Goal: Task Accomplishment & Management: Manage account settings

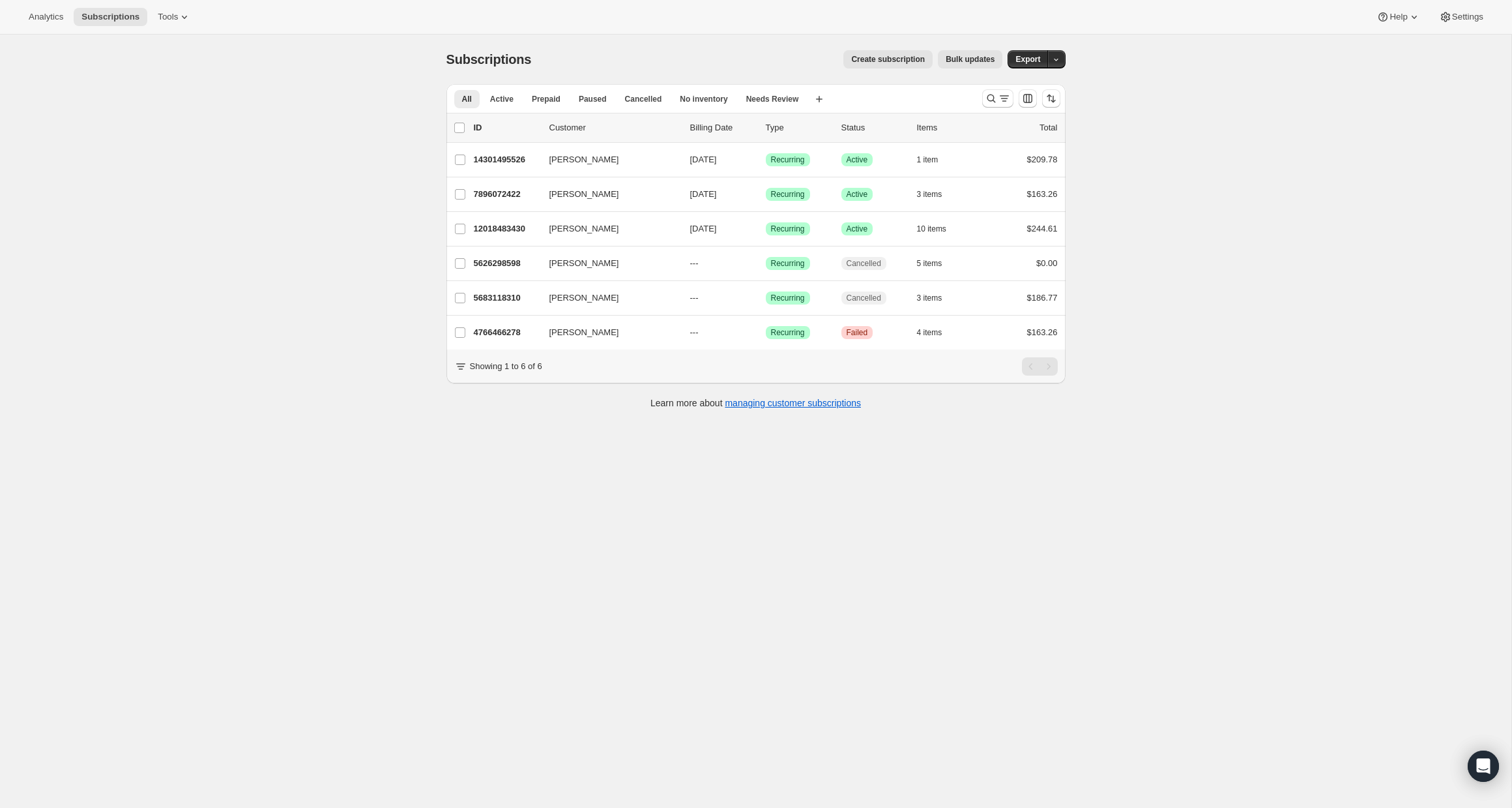
click at [86, 266] on div "Subscriptions. This page is ready Subscriptions Create subscription Bulk update…" at bounding box center [756, 438] width 1511 height 808
click at [171, 28] on div "Analytics Subscriptions Tools Help Settings" at bounding box center [756, 17] width 1512 height 35
click at [175, 20] on span "Tools" at bounding box center [168, 17] width 20 height 11
click at [323, 88] on div "Subscriptions. This page is ready Subscriptions Create subscription Bulk update…" at bounding box center [756, 438] width 1511 height 808
click at [221, 230] on div "Subscriptions. This page is ready Subscriptions Create subscription Bulk update…" at bounding box center [756, 438] width 1511 height 808
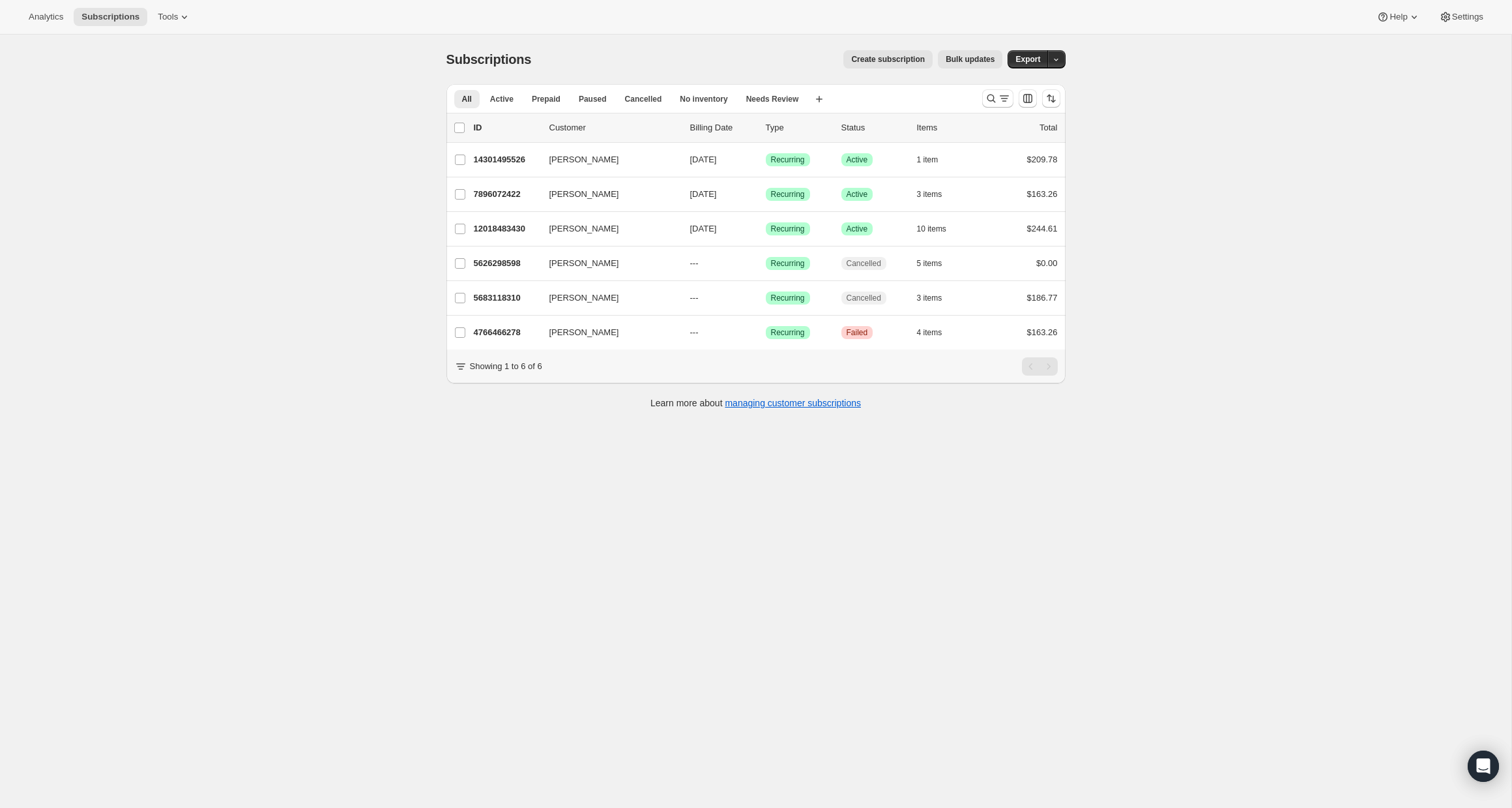
click at [96, 259] on div "Subscriptions. This page is ready Subscriptions Create subscription Bulk update…" at bounding box center [756, 438] width 1511 height 808
click at [177, 20] on span "Tools" at bounding box center [168, 17] width 20 height 11
click at [162, 134] on span "Campaign links" at bounding box center [154, 133] width 58 height 10
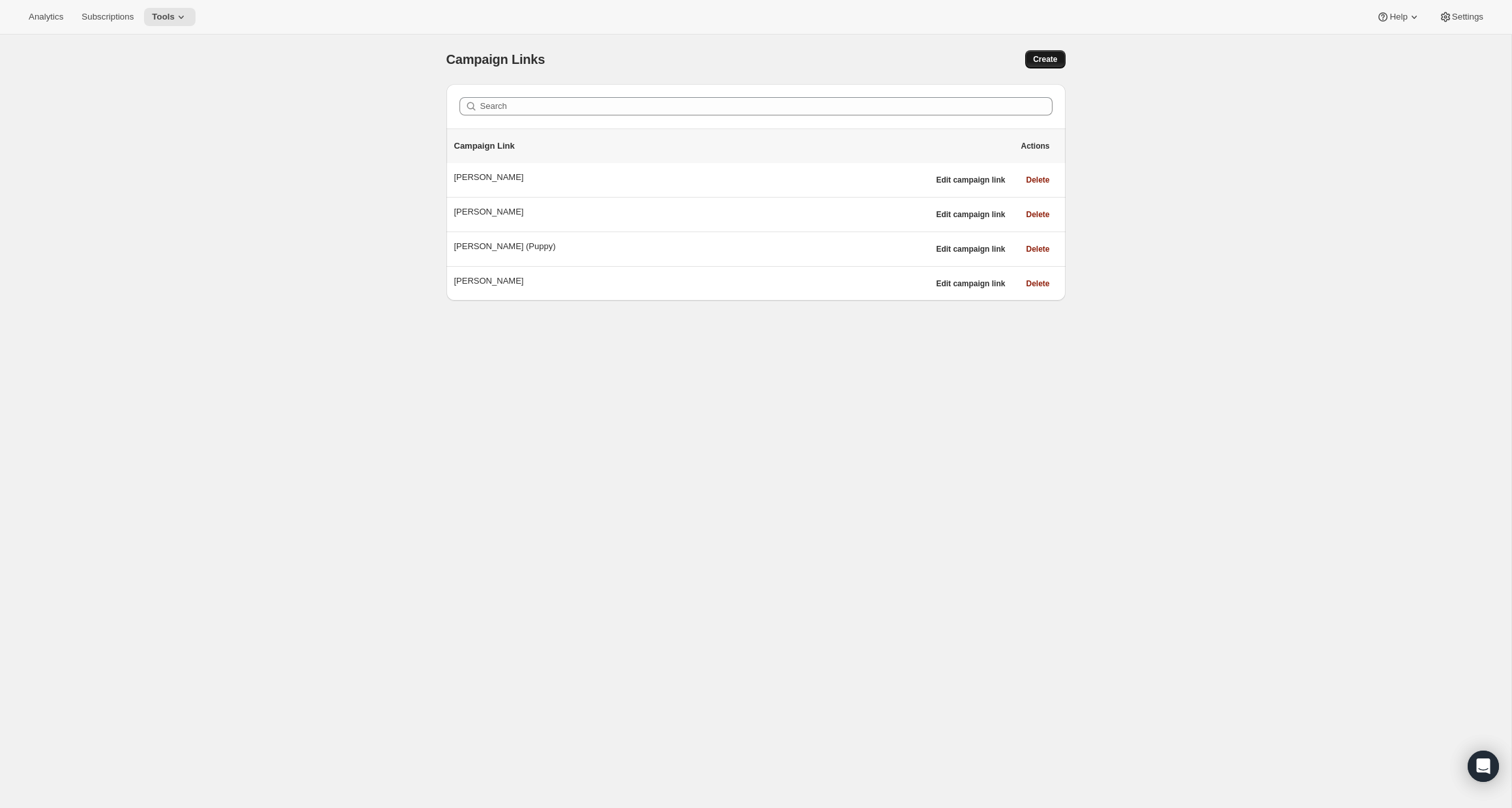
click at [1052, 59] on span "Create" at bounding box center [1045, 59] width 24 height 11
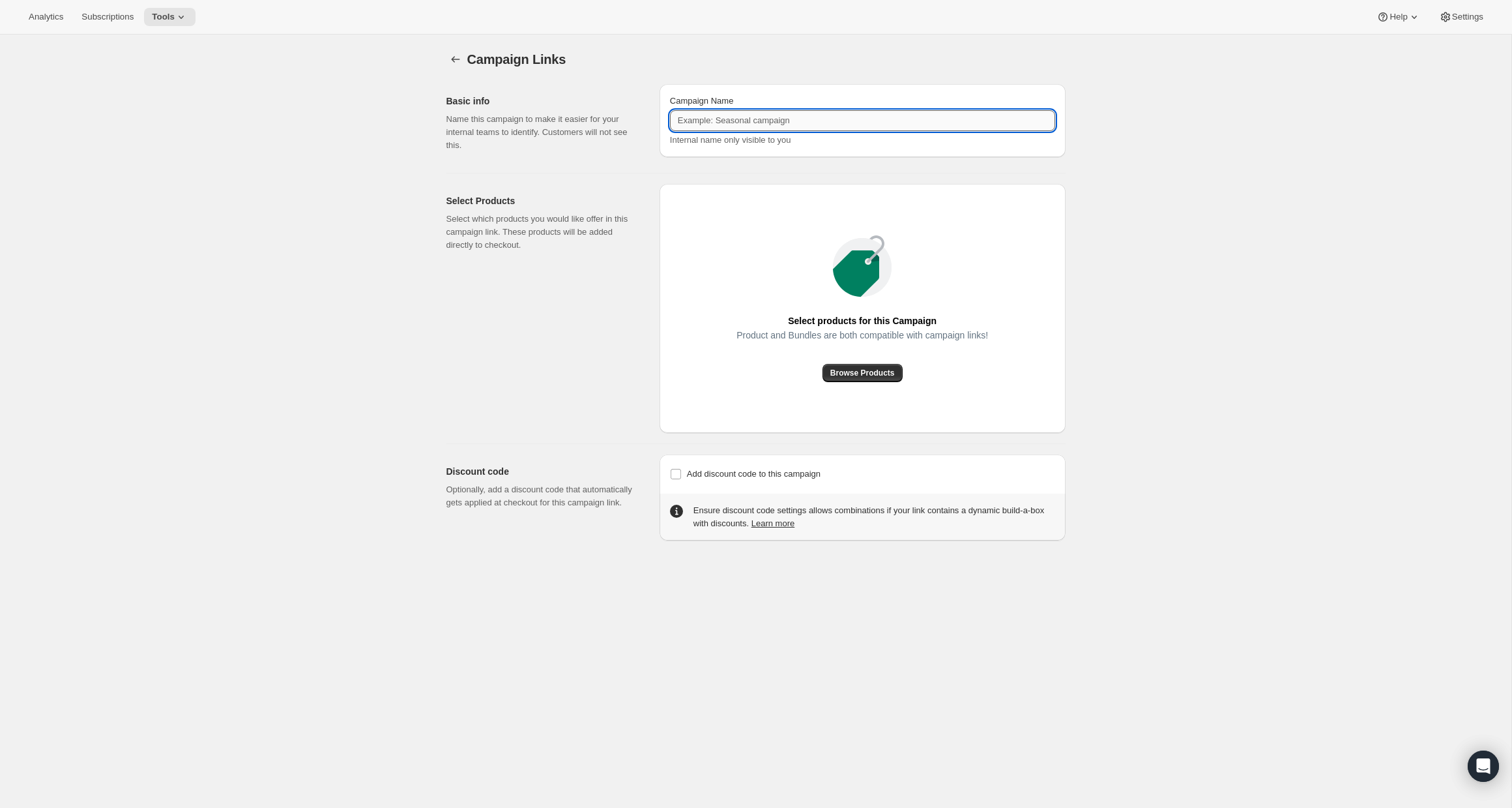
click at [715, 125] on input "Campaign Name" at bounding box center [862, 121] width 385 height 21
type input "Meadow Subscription - [PERSON_NAME]"
click at [627, 164] on div "Basic info Name this campaign to make it easier for your internal teams to iden…" at bounding box center [751, 307] width 630 height 467
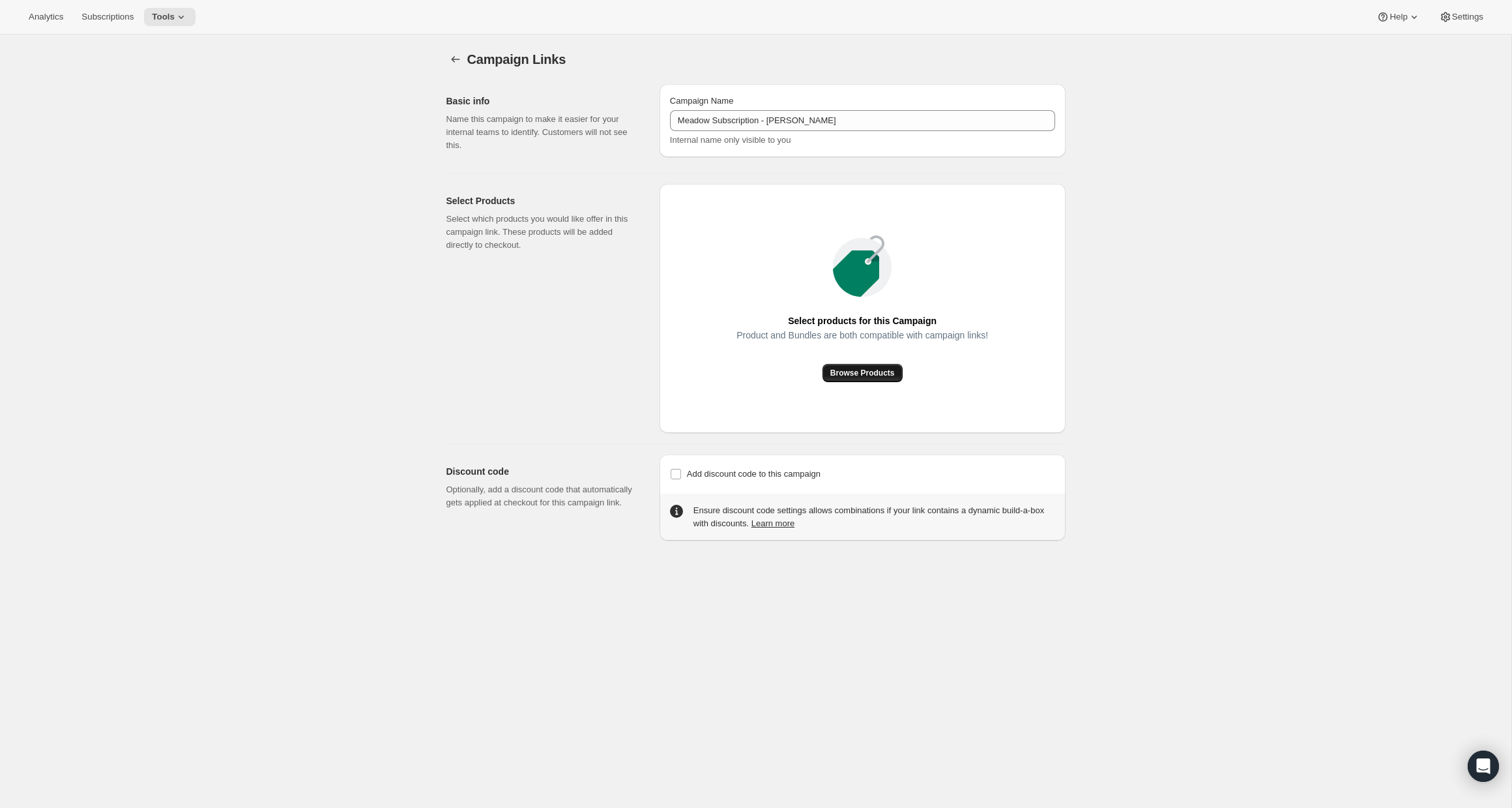
click at [861, 368] on span "Browse Products" at bounding box center [862, 373] width 64 height 11
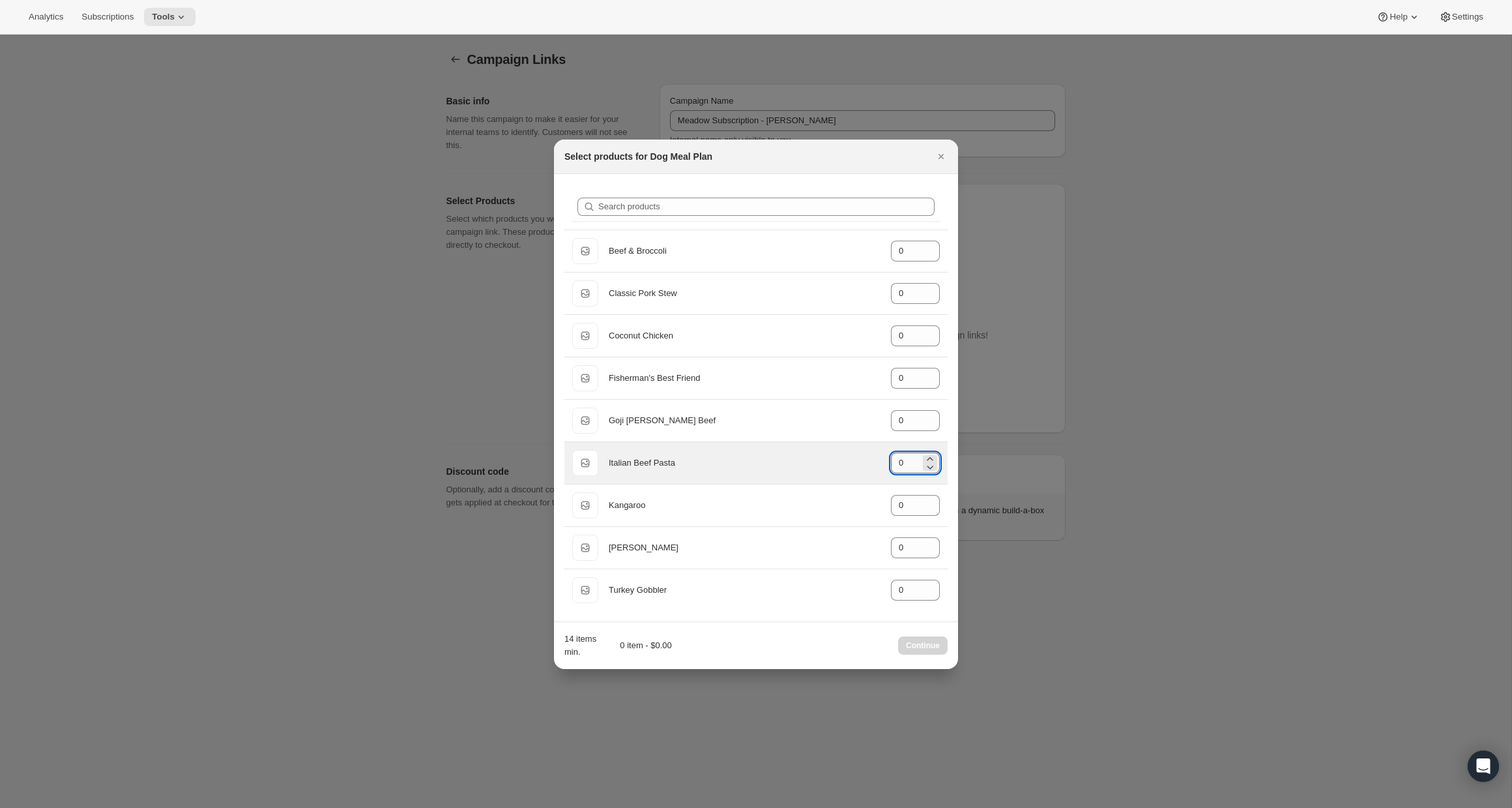
click at [910, 462] on input "0" at bounding box center [906, 463] width 29 height 21
type input "10"
click at [804, 467] on div "Italian Beef Pasta" at bounding box center [744, 463] width 272 height 13
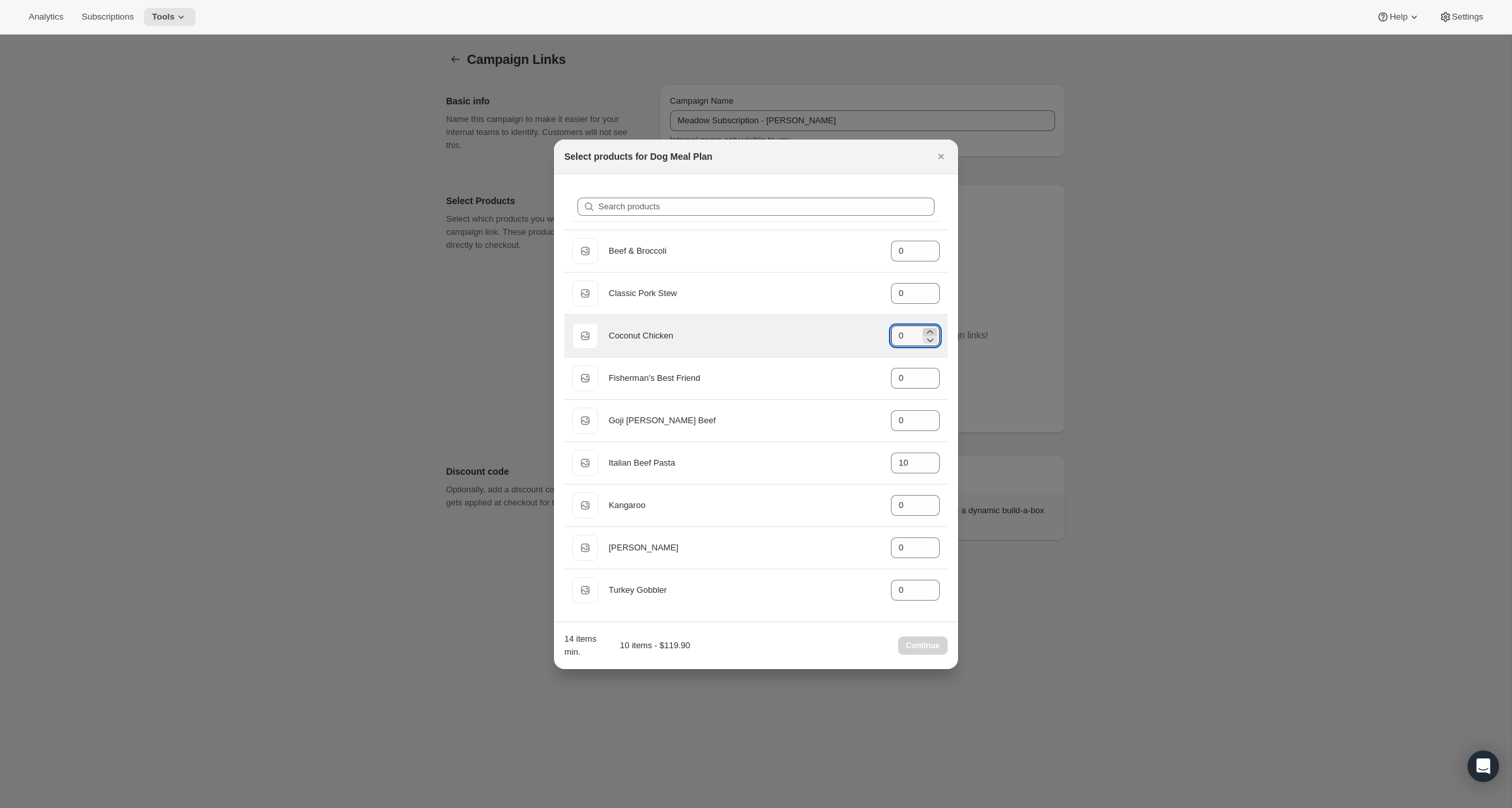
click at [929, 331] on icon ":r2r:" at bounding box center [930, 332] width 6 height 4
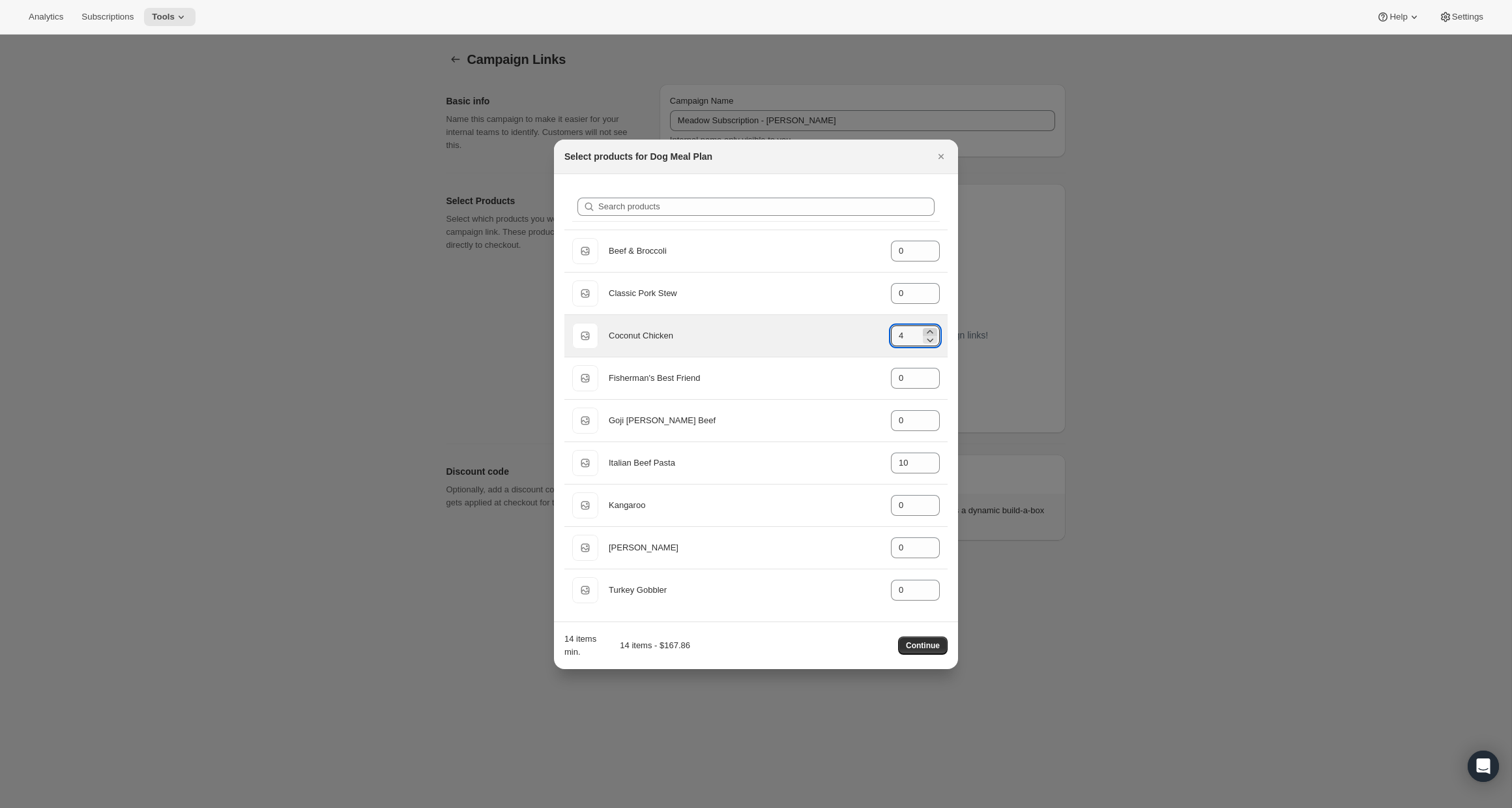
type input "5"
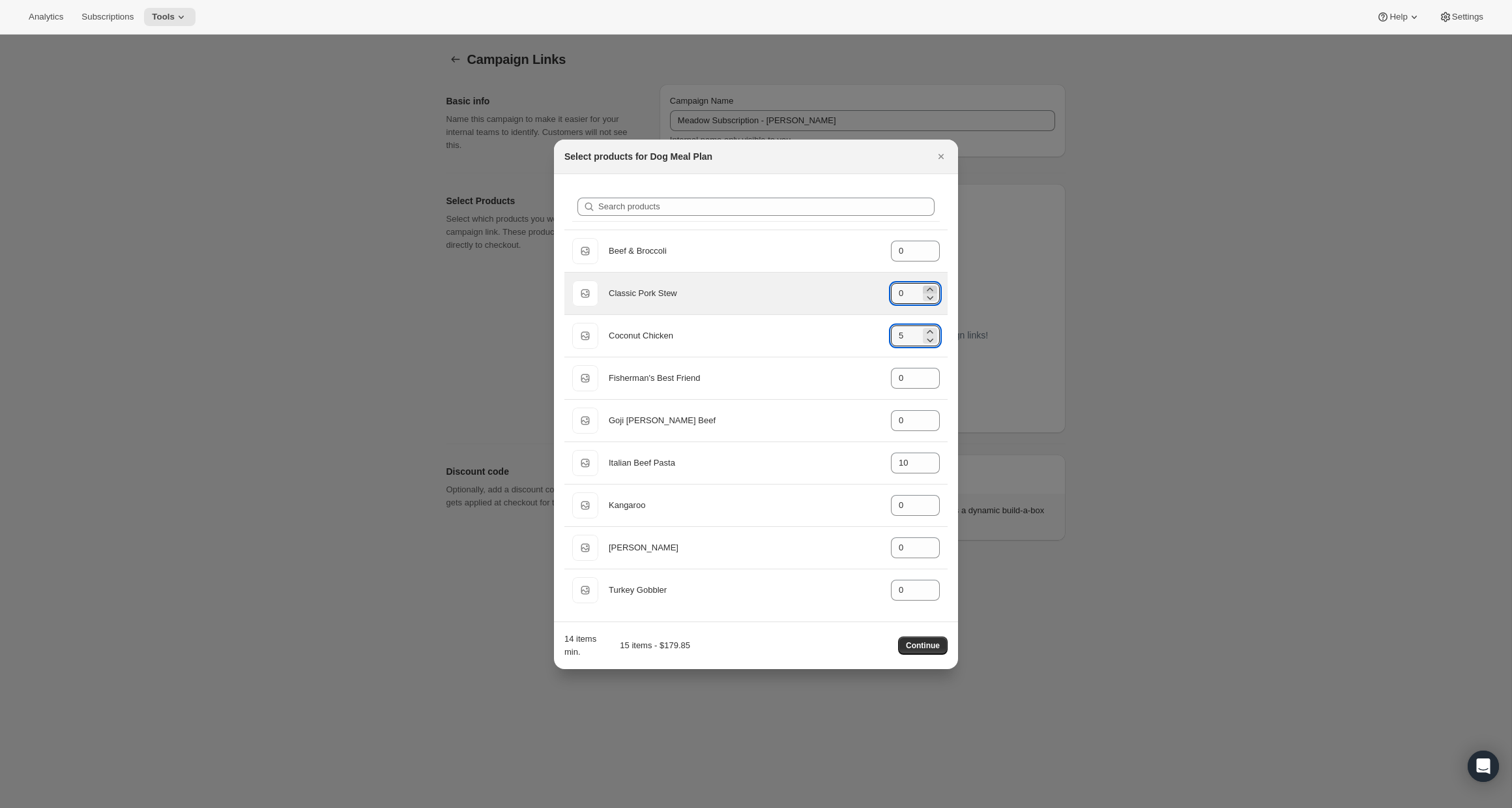
click at [928, 286] on icon ":r2r:" at bounding box center [930, 289] width 13 height 13
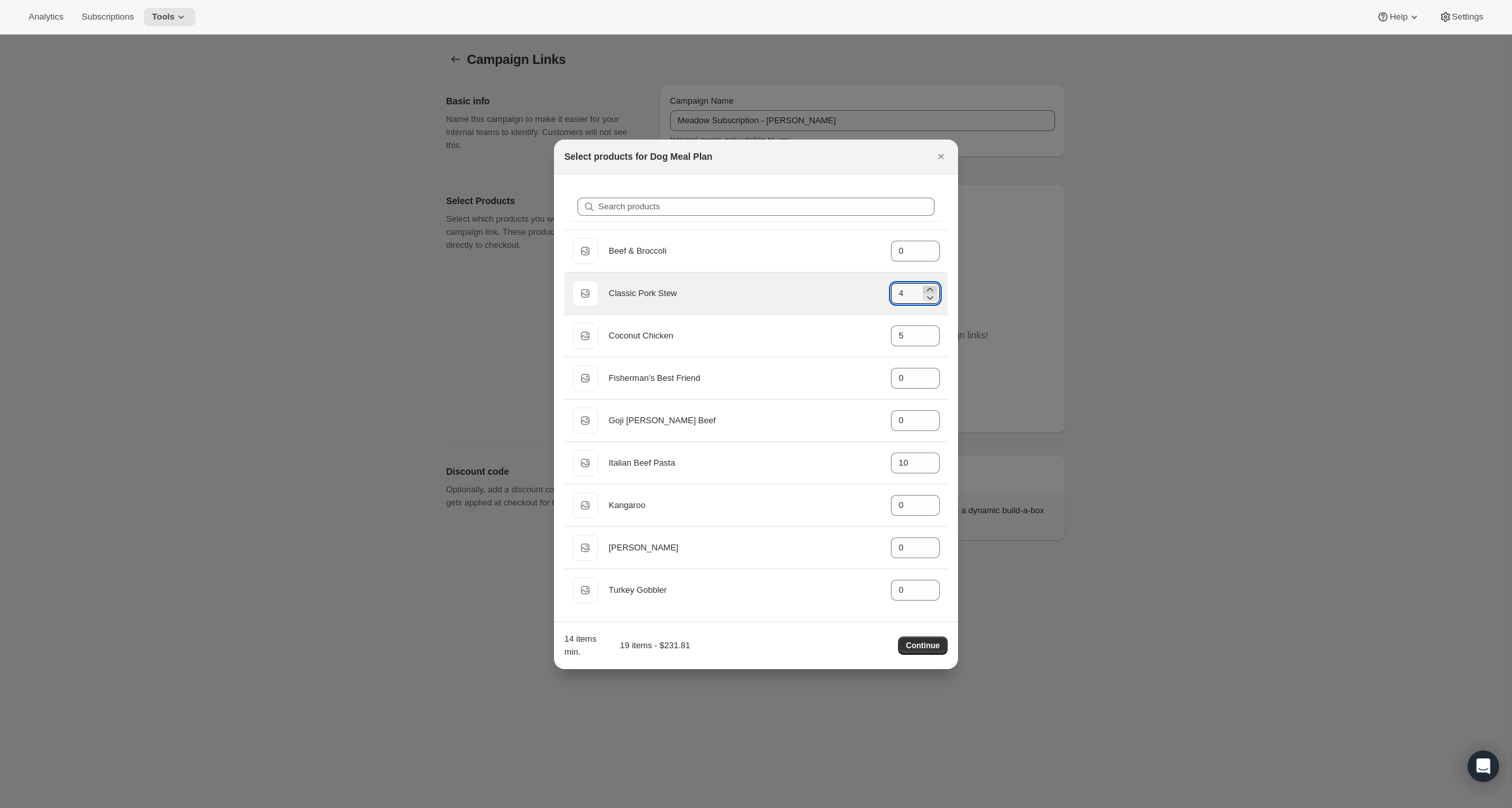
type input "5"
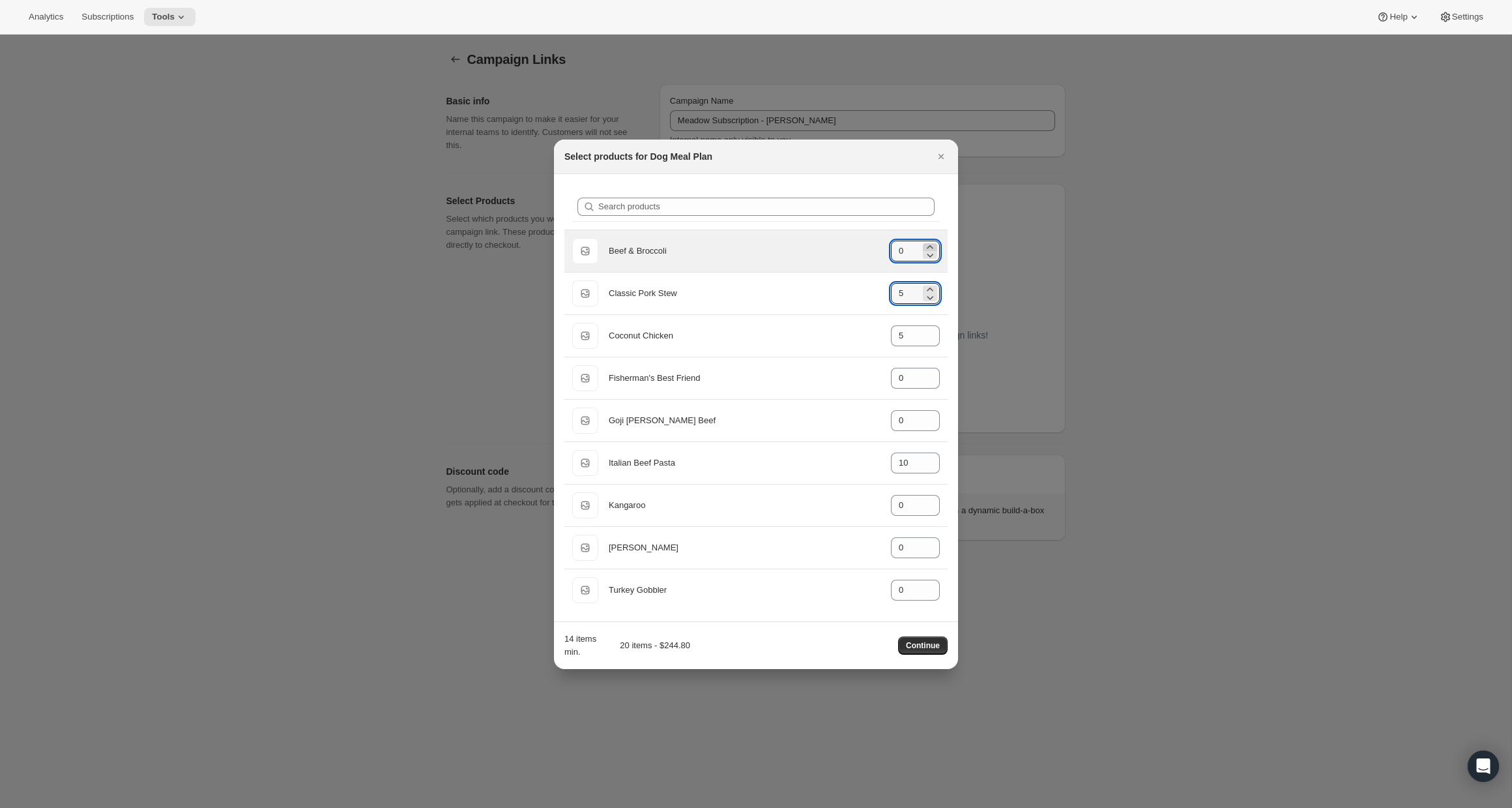
click at [927, 245] on icon ":r2r:" at bounding box center [930, 247] width 13 height 13
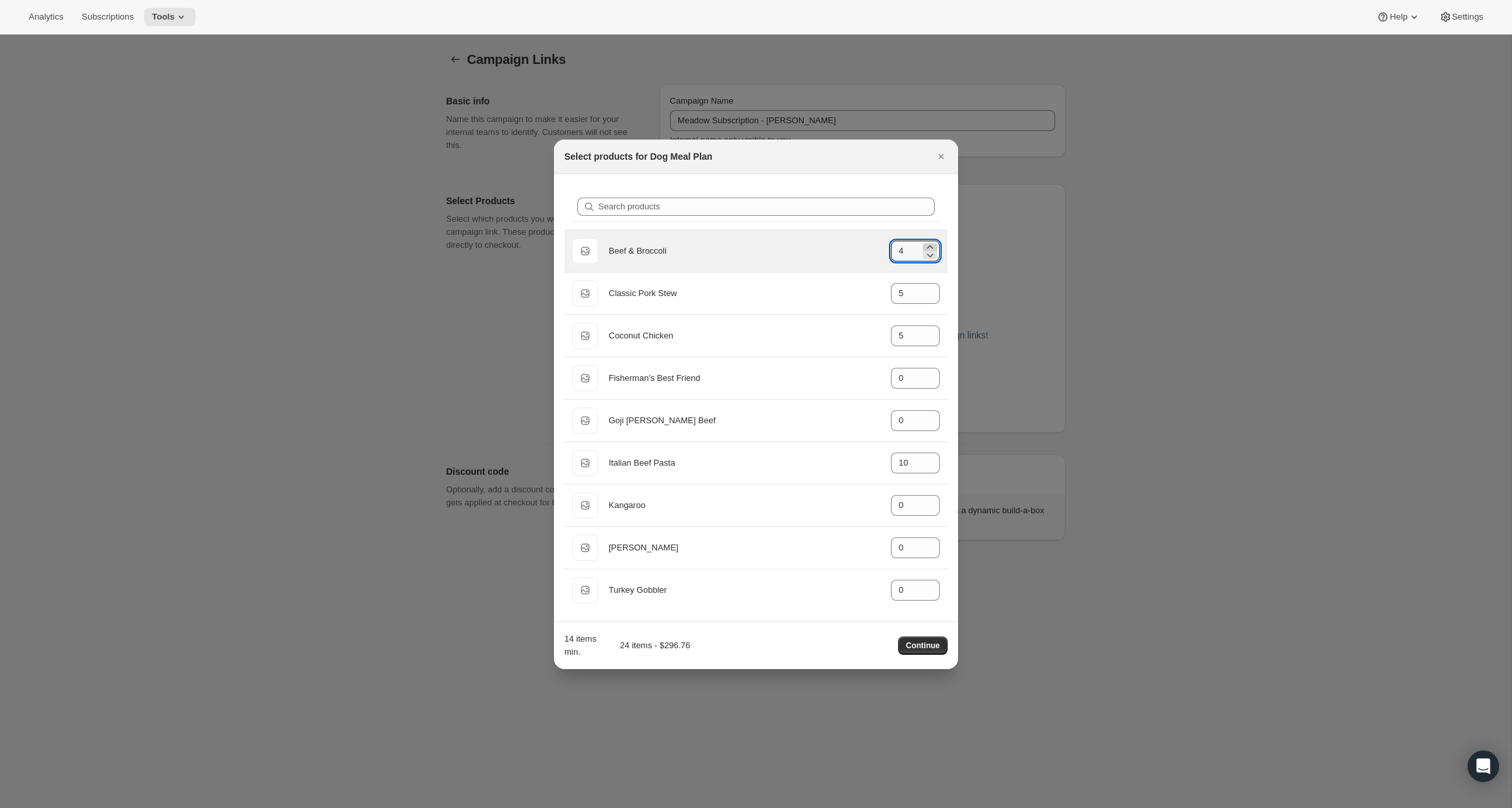
type input "5"
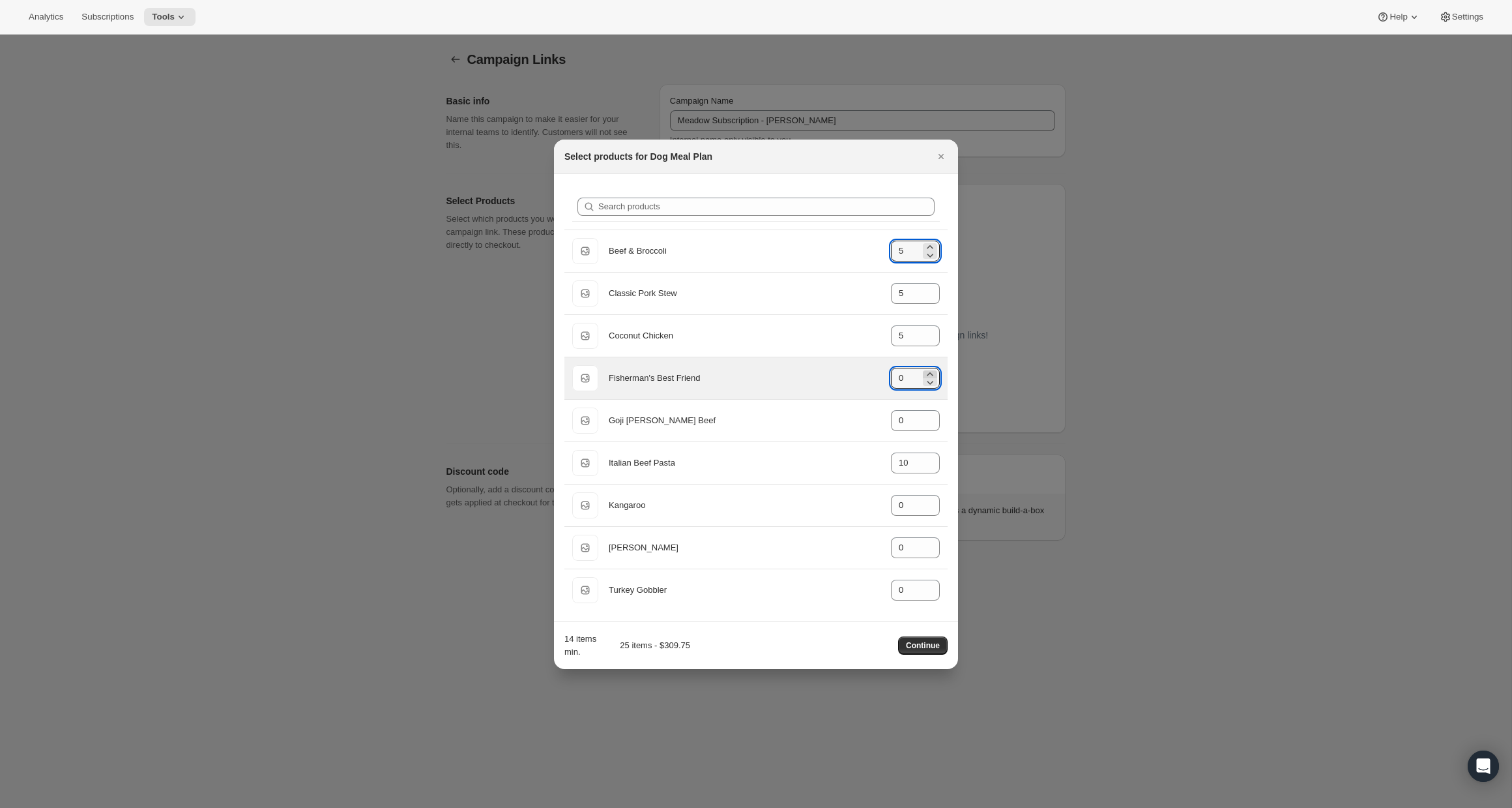
click at [933, 370] on icon ":r2r:" at bounding box center [930, 374] width 13 height 13
type input "1"
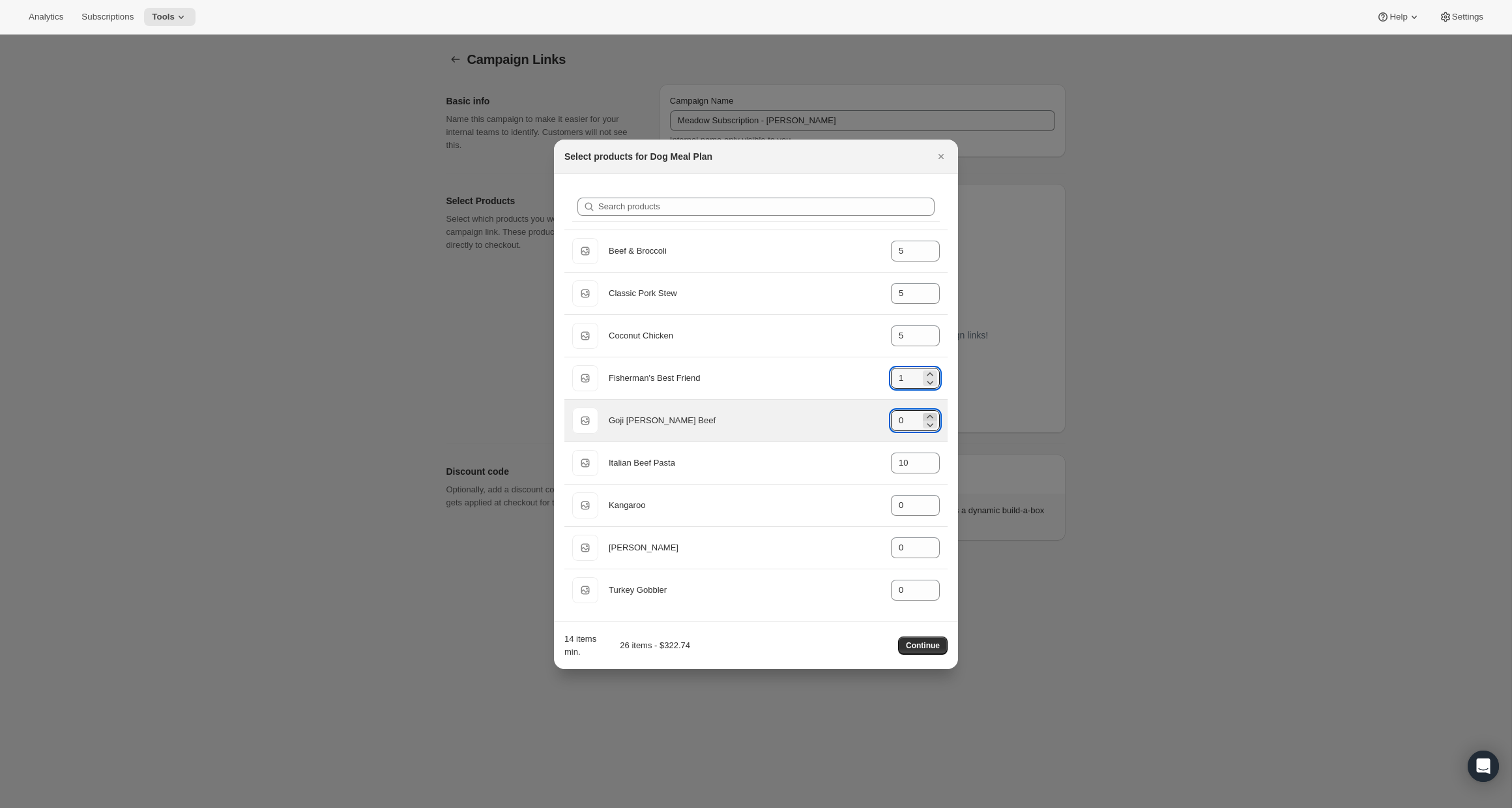
click at [931, 414] on icon ":r2r:" at bounding box center [930, 416] width 13 height 13
type input "2"
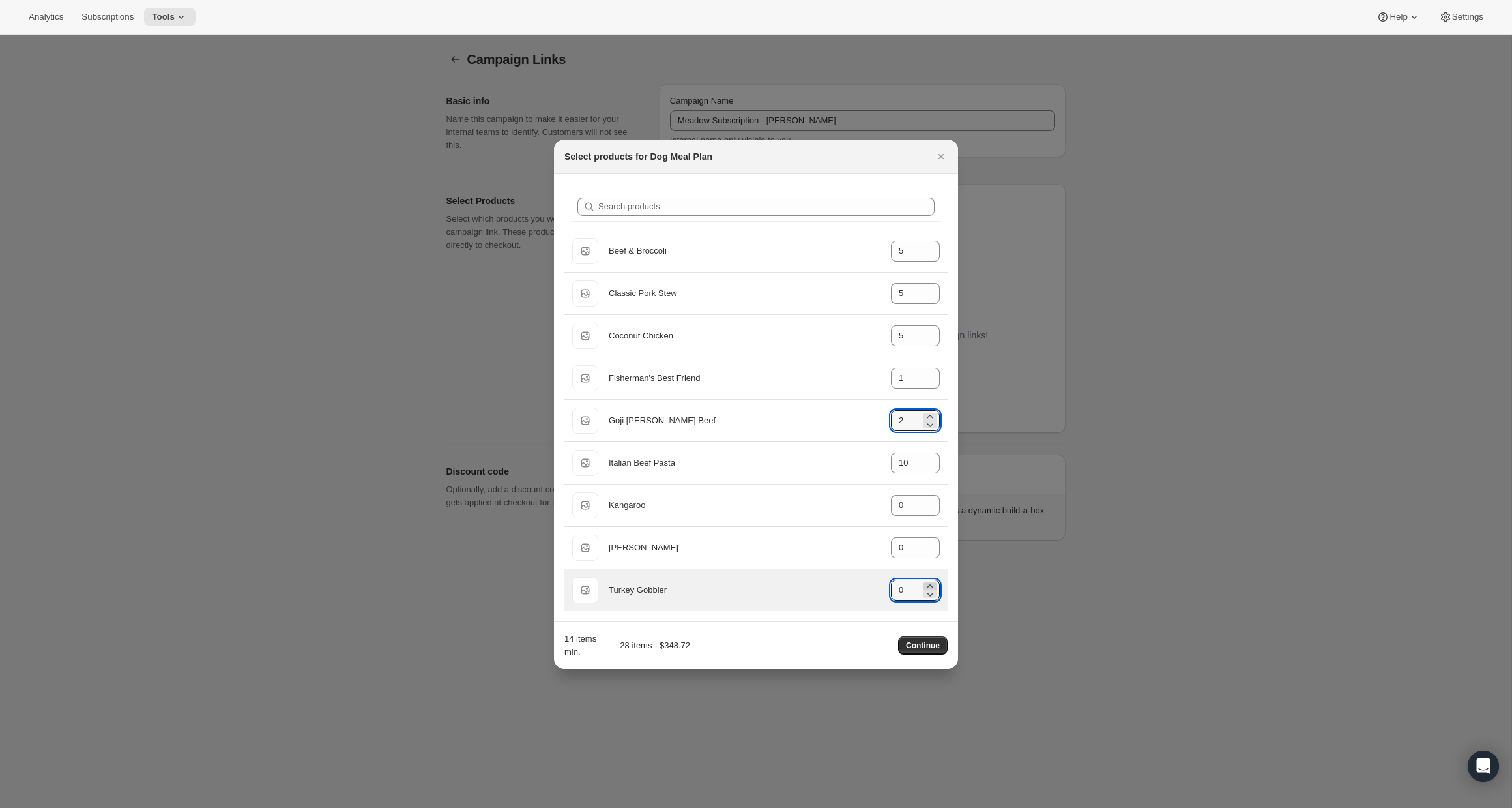
click at [931, 582] on icon ":r2r:" at bounding box center [930, 586] width 13 height 13
type input "2"
click at [930, 645] on span "Continue" at bounding box center [923, 645] width 34 height 11
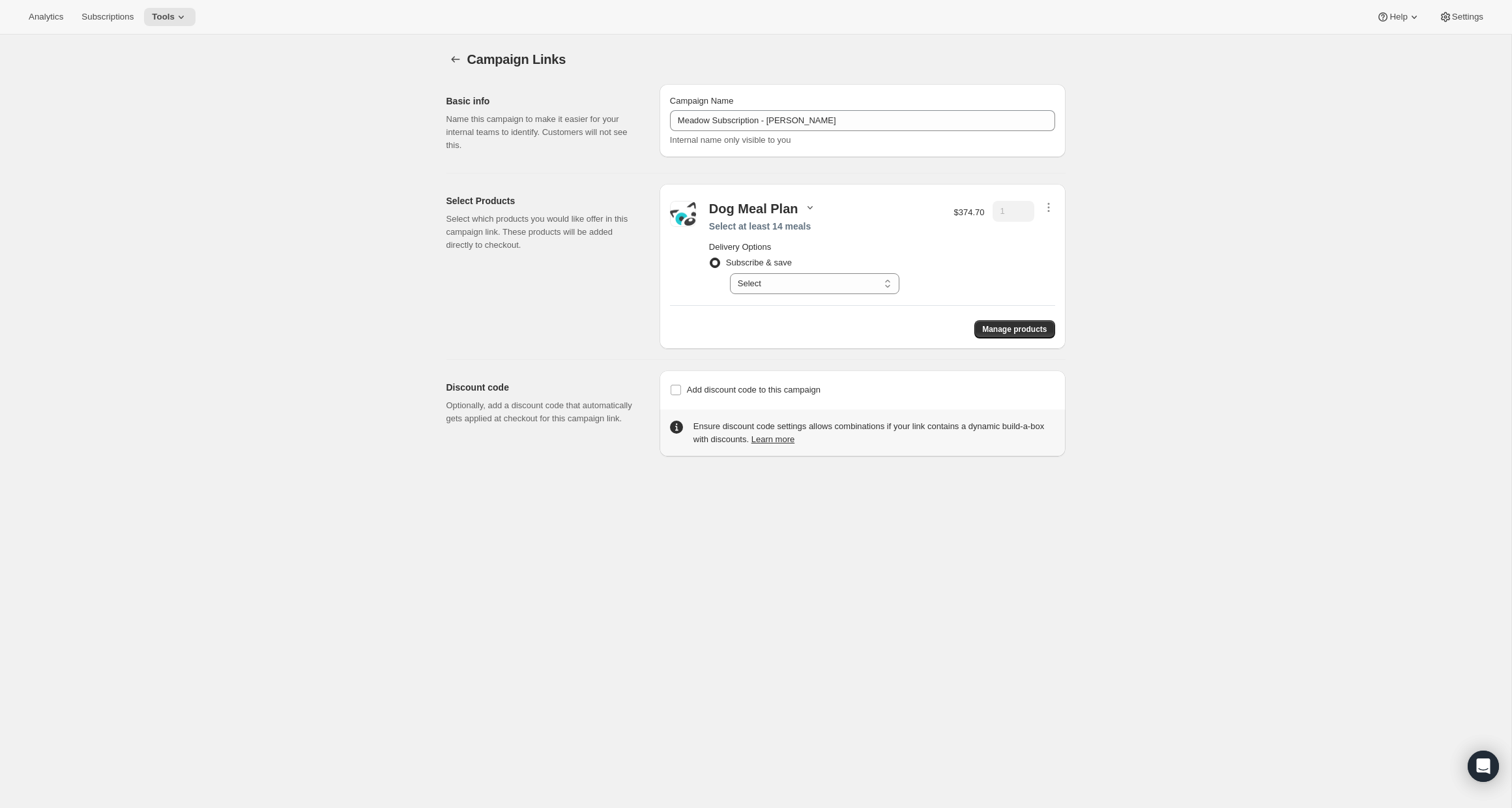
click at [807, 205] on icon "button" at bounding box center [810, 207] width 13 height 13
click at [868, 199] on div "Dog Meal Plan Select at least 14 meals Delivery Options Subscribe & save Select…" at bounding box center [862, 247] width 385 height 106
click at [802, 289] on select "Select Deliver every 1 week Deliver every 2 weeks Deliver every 3 weeks Deliver…" at bounding box center [815, 283] width 170 height 21
select select "gid://shopify/SellingPlan/2816147686"
click at [713, 318] on div "Manage products" at bounding box center [862, 324] width 385 height 29
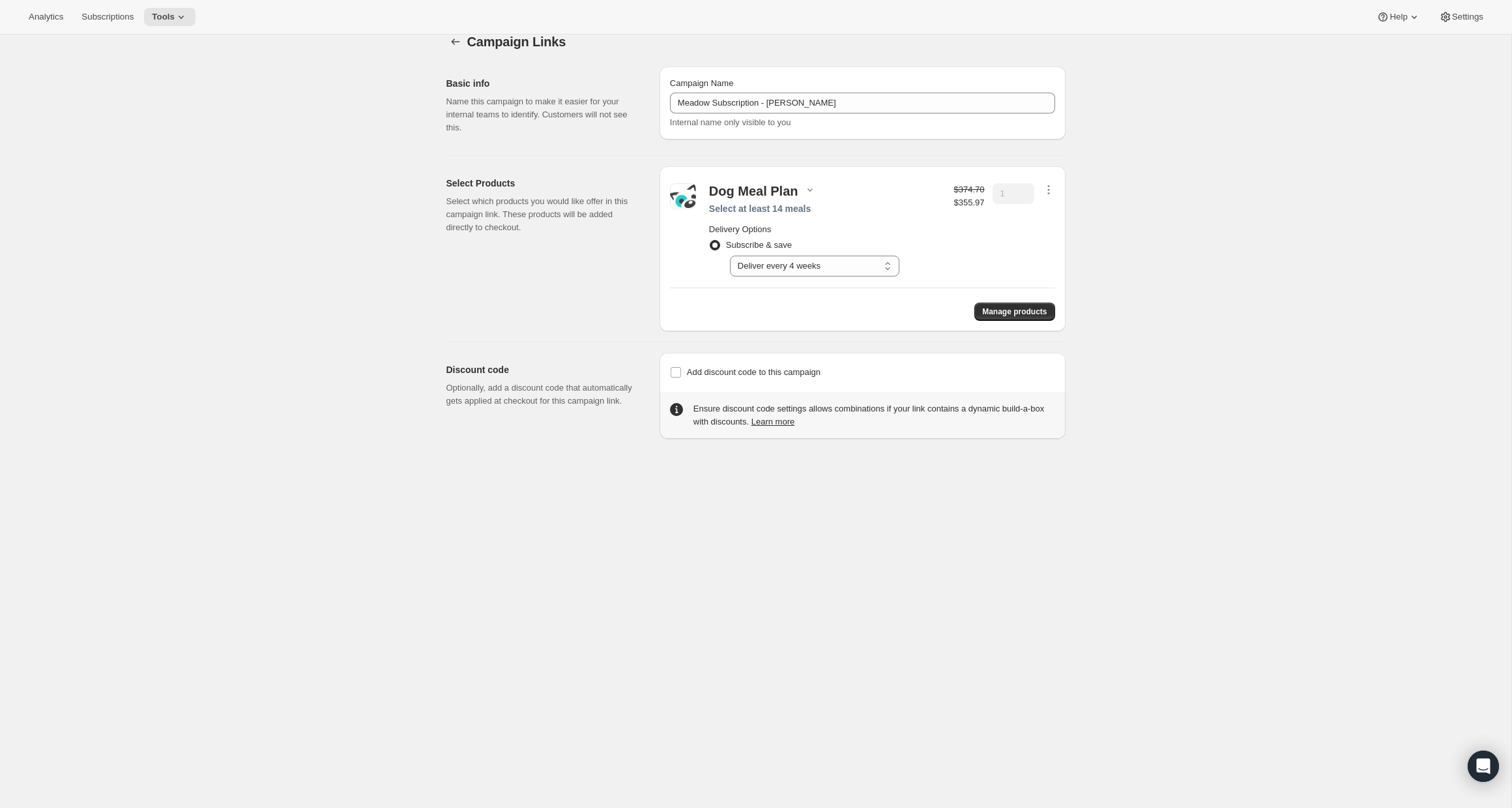
scroll to position [18, 0]
click at [674, 372] on input "Add discount code to this campaign" at bounding box center [676, 371] width 11 height 11
checkbox input "true"
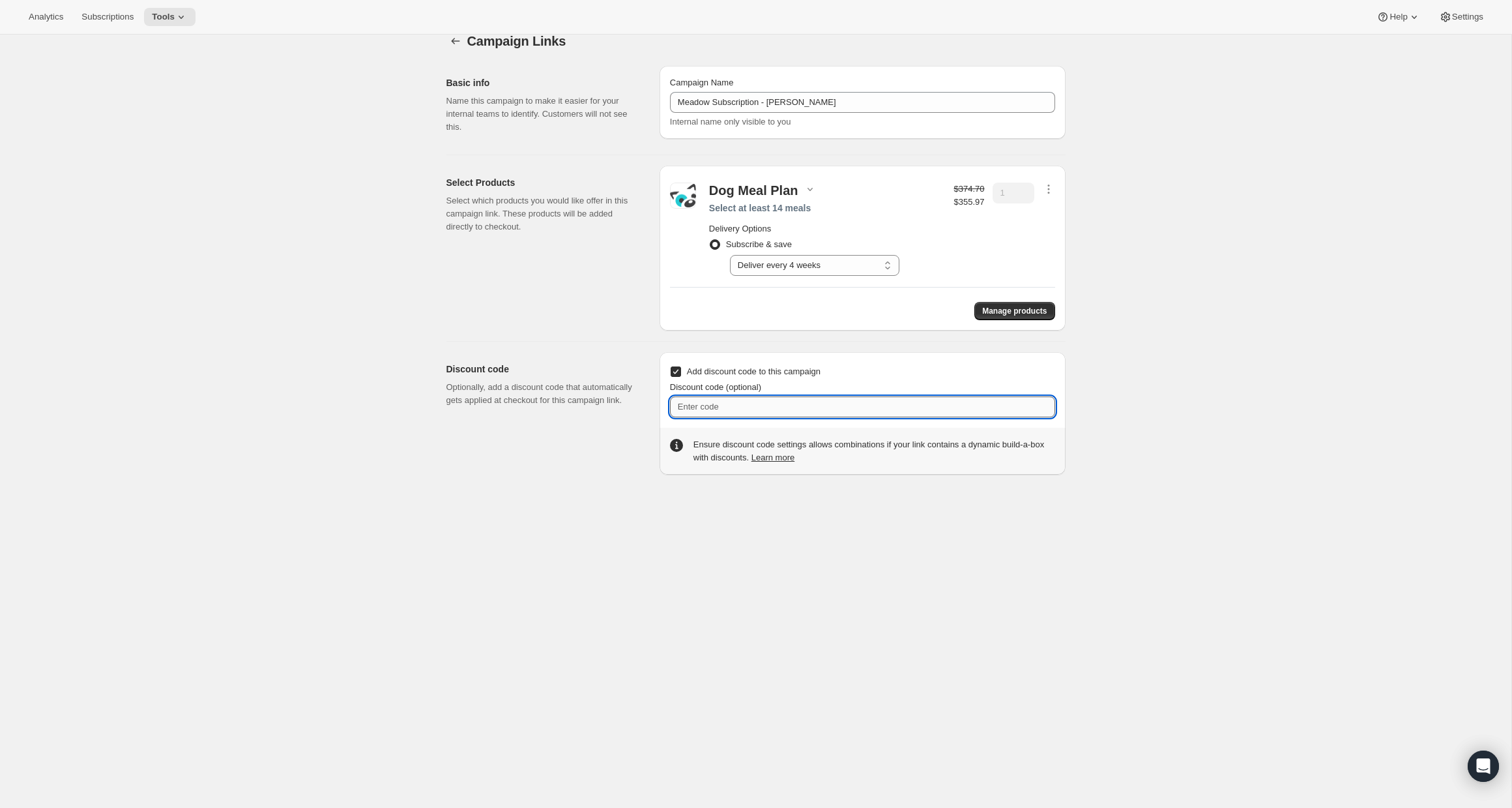
click at [751, 409] on input "Discount code (optional)" at bounding box center [862, 407] width 385 height 21
type input "MEADOWMEALPLAN100"
click at [1105, 426] on div "Campaign Links. This page is ready Campaign Links Basic info Name this campaign…" at bounding box center [756, 420] width 1511 height 808
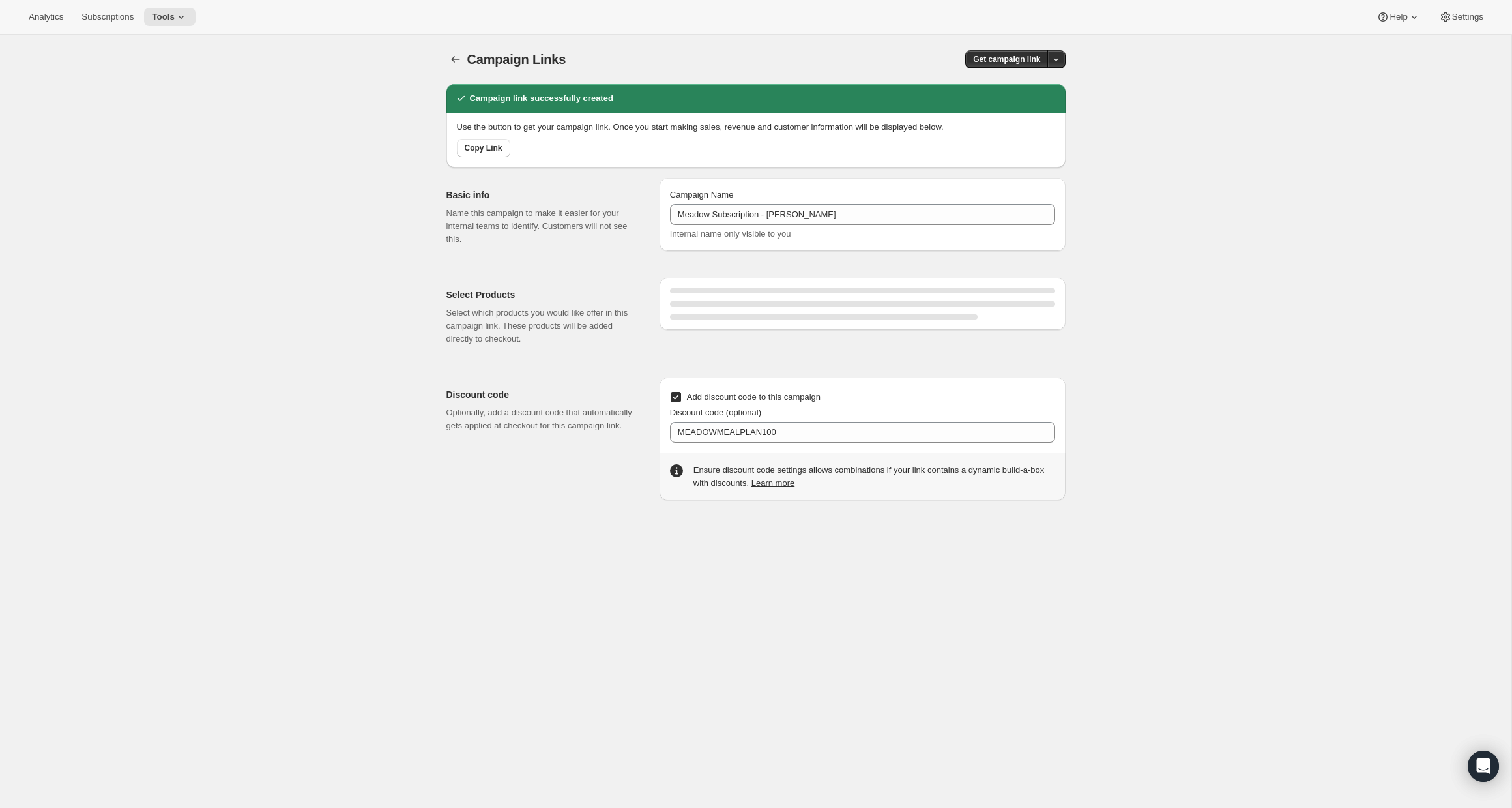
select select "gid://shopify/SellingPlan/2816147686"
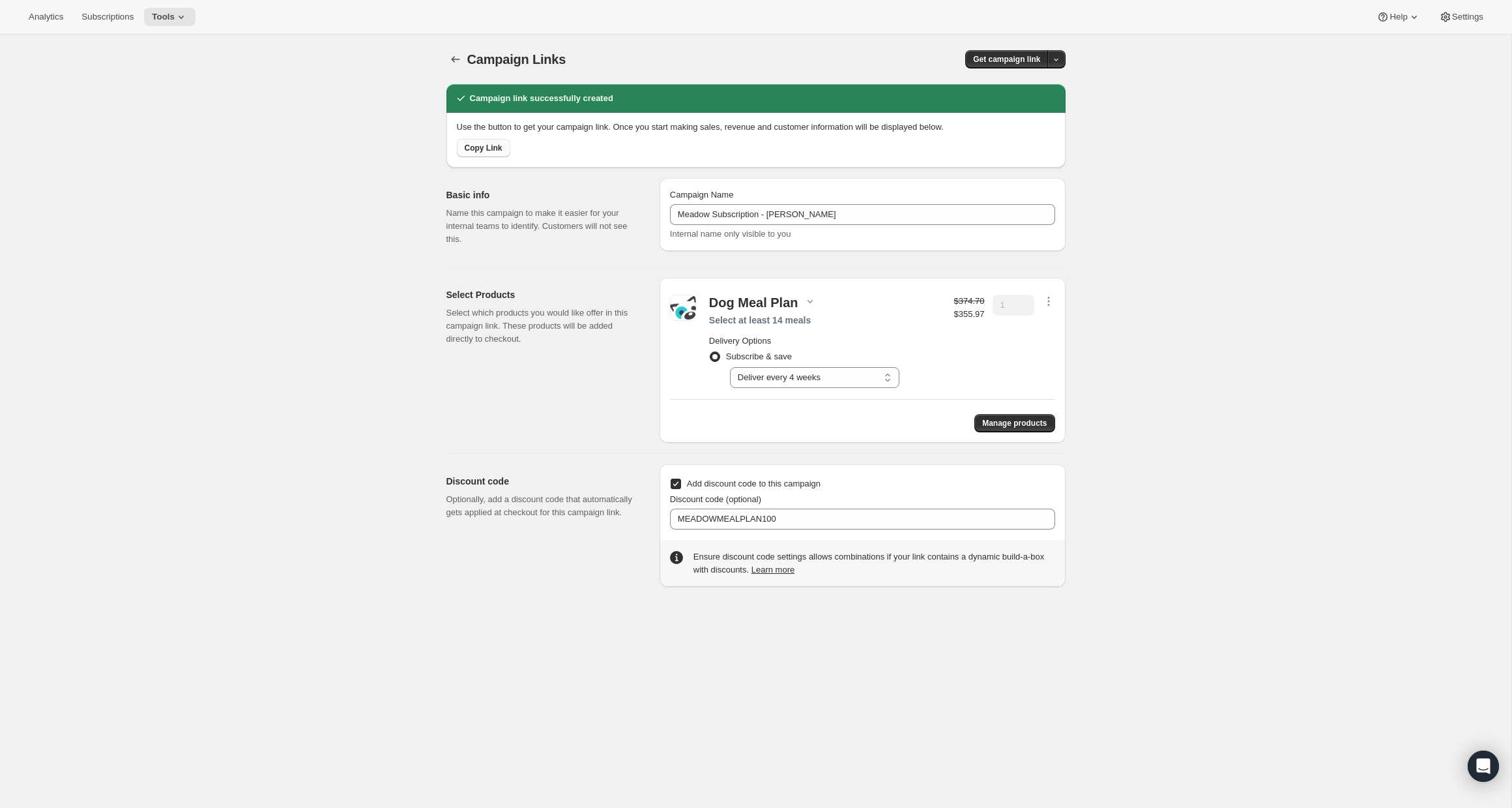
click at [489, 149] on span "Copy Link" at bounding box center [483, 148] width 37 height 11
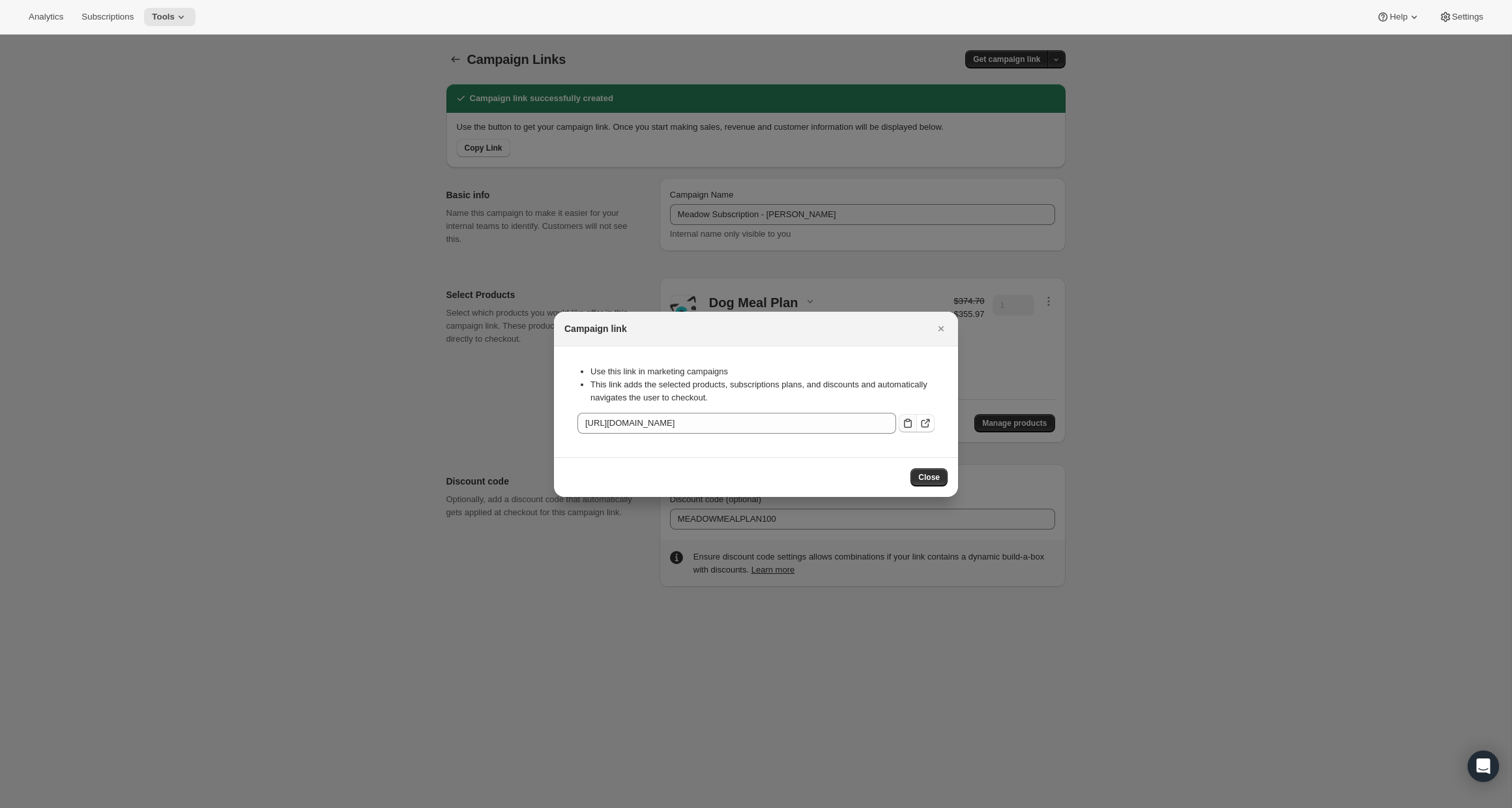
click at [905, 421] on icon ":r3i:" at bounding box center [908, 423] width 13 height 13
click at [939, 331] on icon "Close" at bounding box center [941, 329] width 13 height 13
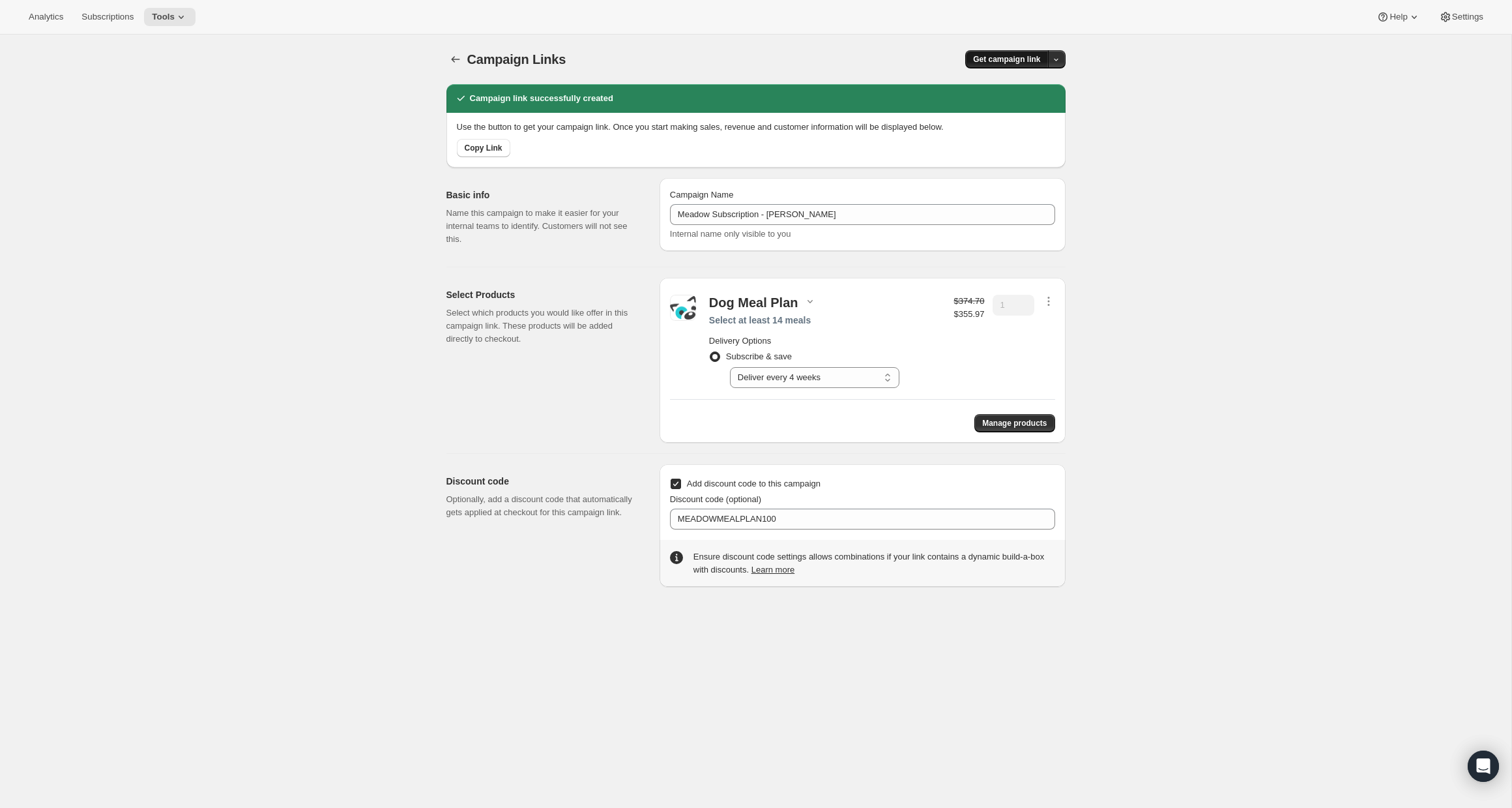
click at [1045, 59] on button "Get campaign link" at bounding box center [1007, 59] width 83 height 18
click at [833, 72] on div "Campaign Links. This page is ready Campaign Links Get campaign link" at bounding box center [756, 59] width 619 height 49
click at [456, 63] on icon "button" at bounding box center [455, 59] width 13 height 13
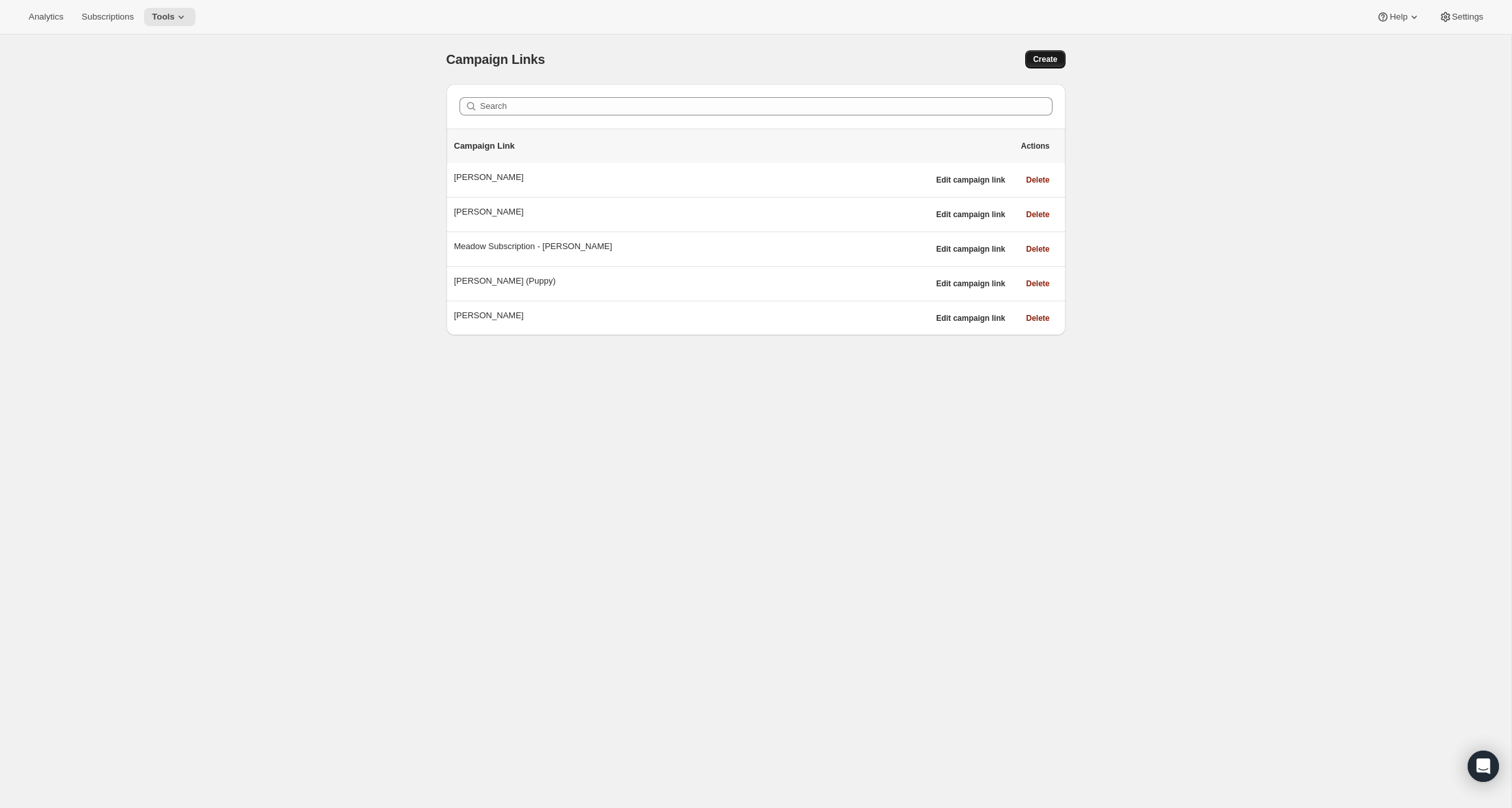
click at [1052, 62] on span "Create" at bounding box center [1045, 59] width 24 height 11
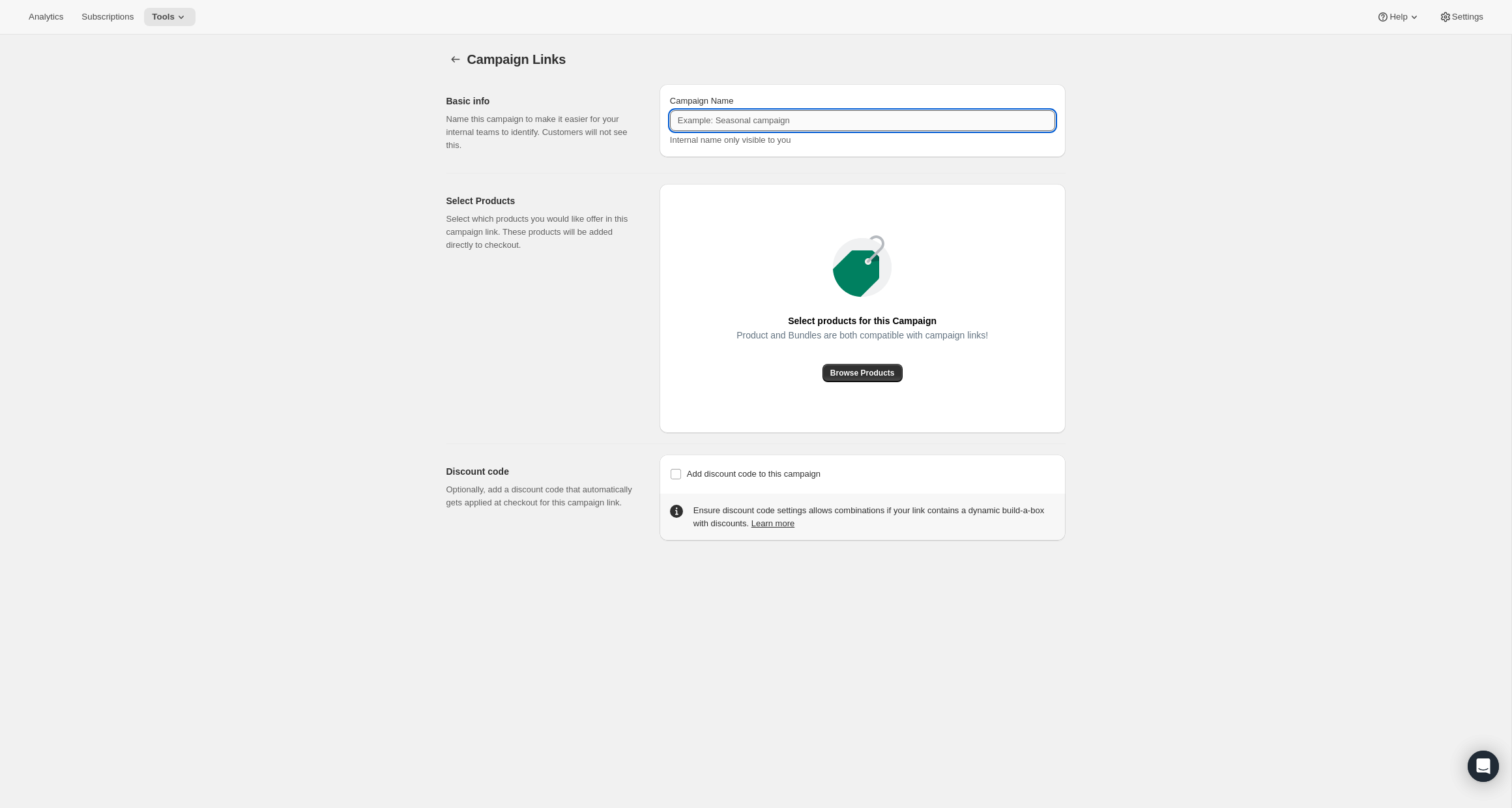
click at [814, 127] on input "Campaign Name" at bounding box center [862, 121] width 385 height 21
drag, startPoint x: 776, startPoint y: 118, endPoint x: 624, endPoint y: 118, distance: 152.0
click at [624, 118] on div "Basic info Name this campaign to make it easier for your internal teams to iden…" at bounding box center [751, 117] width 630 height 88
type input "[PERSON_NAME] Subscription - Derin"
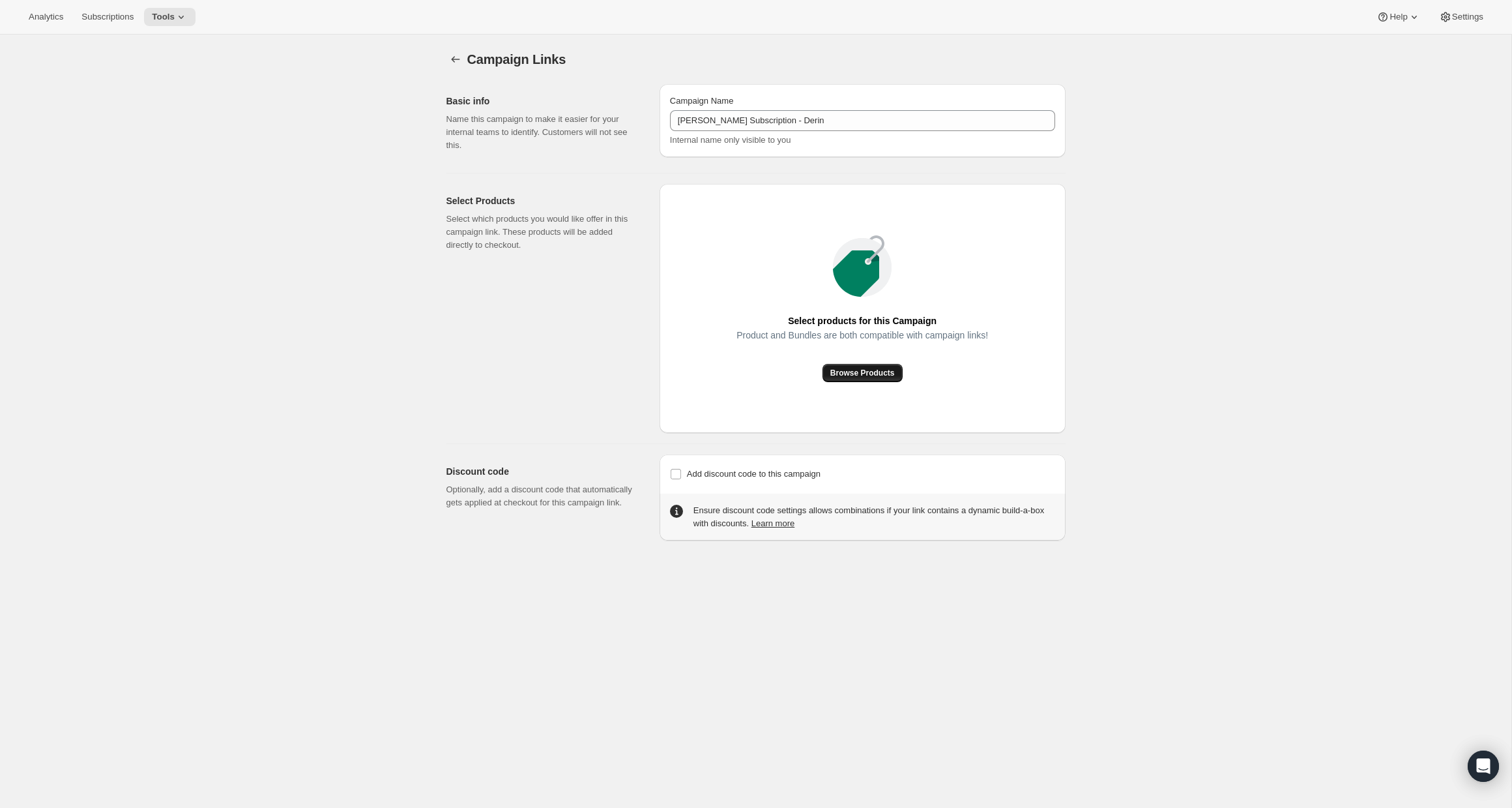
click at [838, 377] on span "Browse Products" at bounding box center [862, 373] width 64 height 11
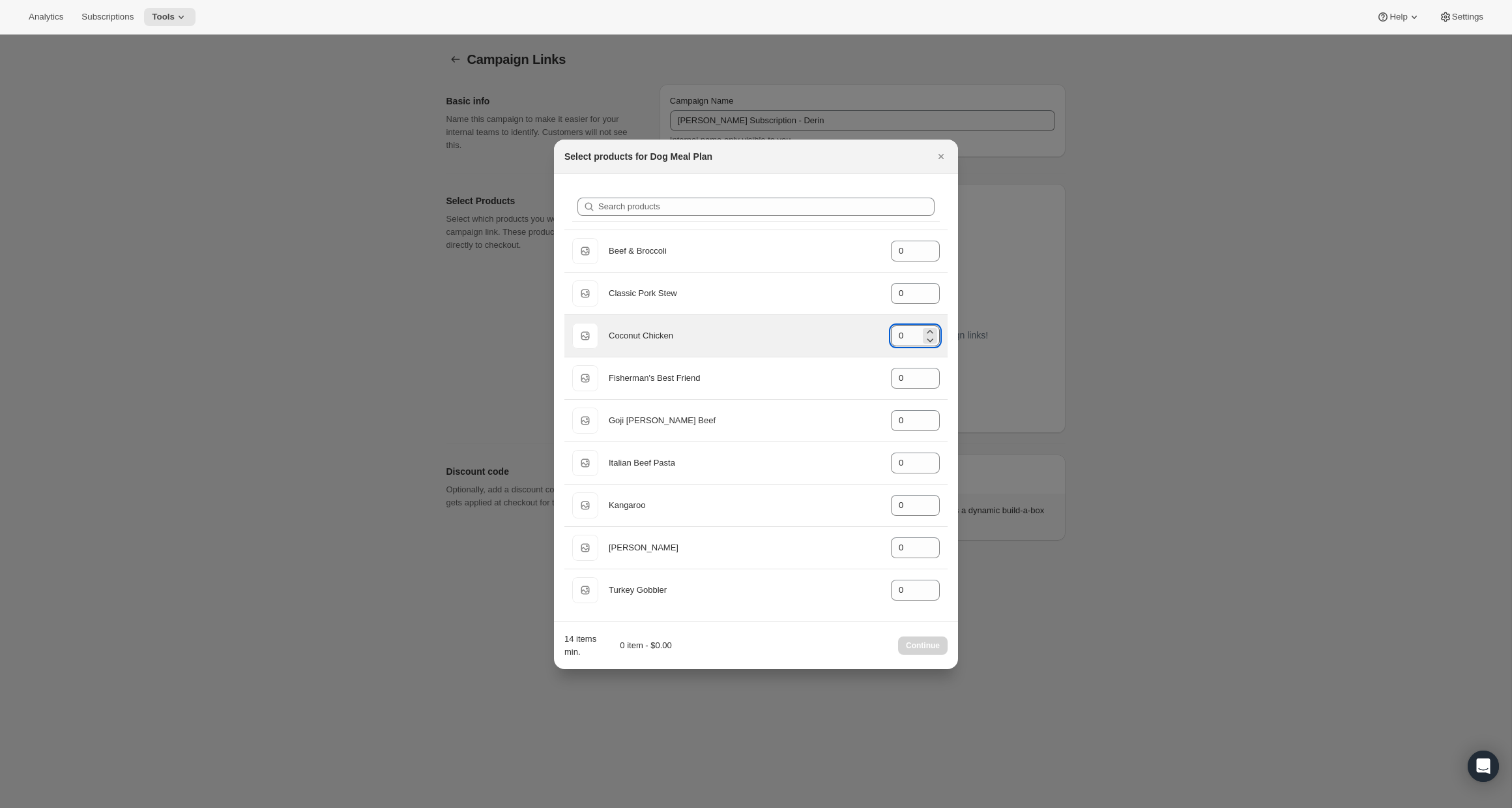
click at [908, 335] on input "0" at bounding box center [906, 336] width 29 height 21
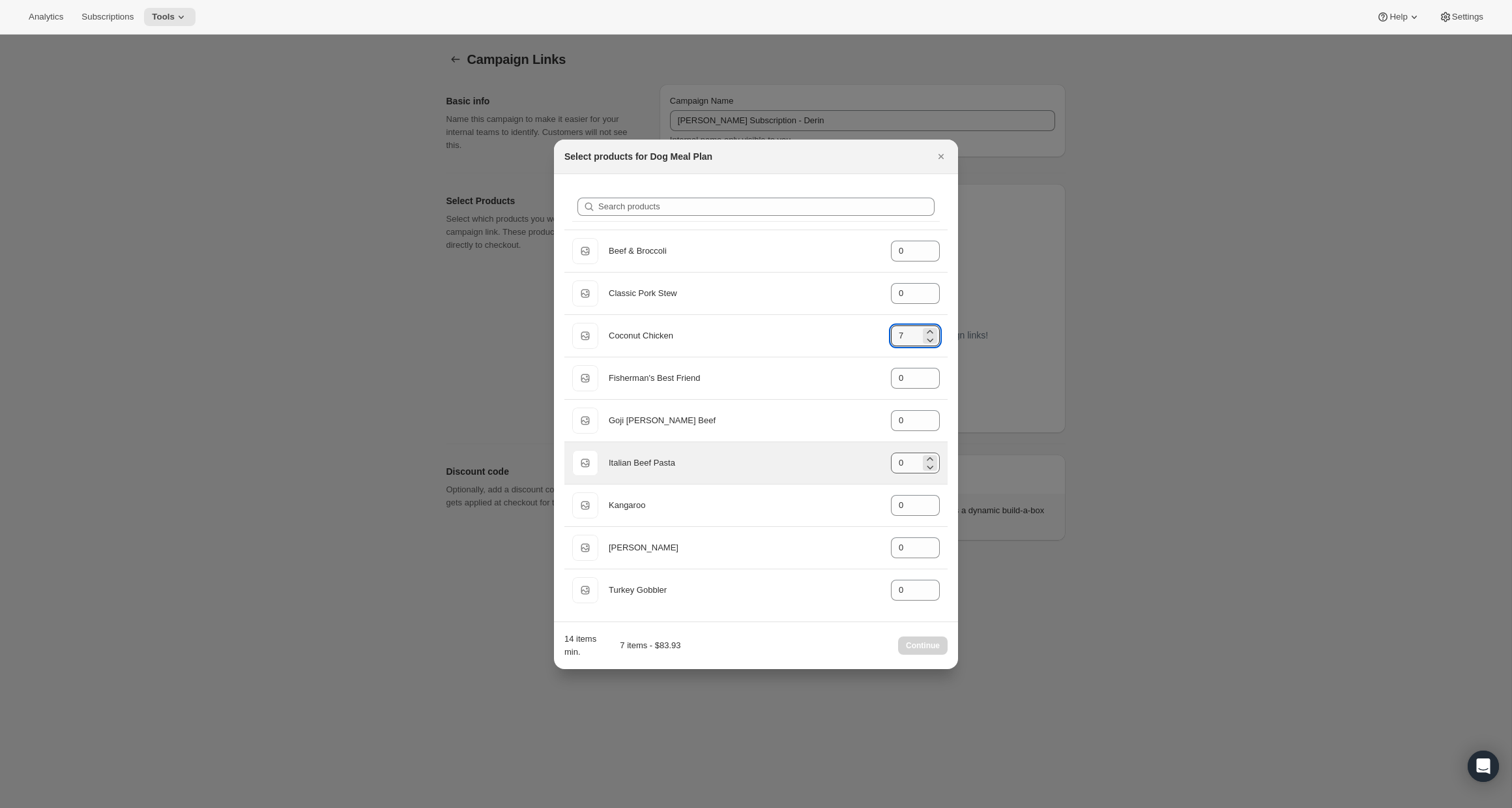
type input "7"
click at [909, 462] on input "0" at bounding box center [906, 463] width 29 height 21
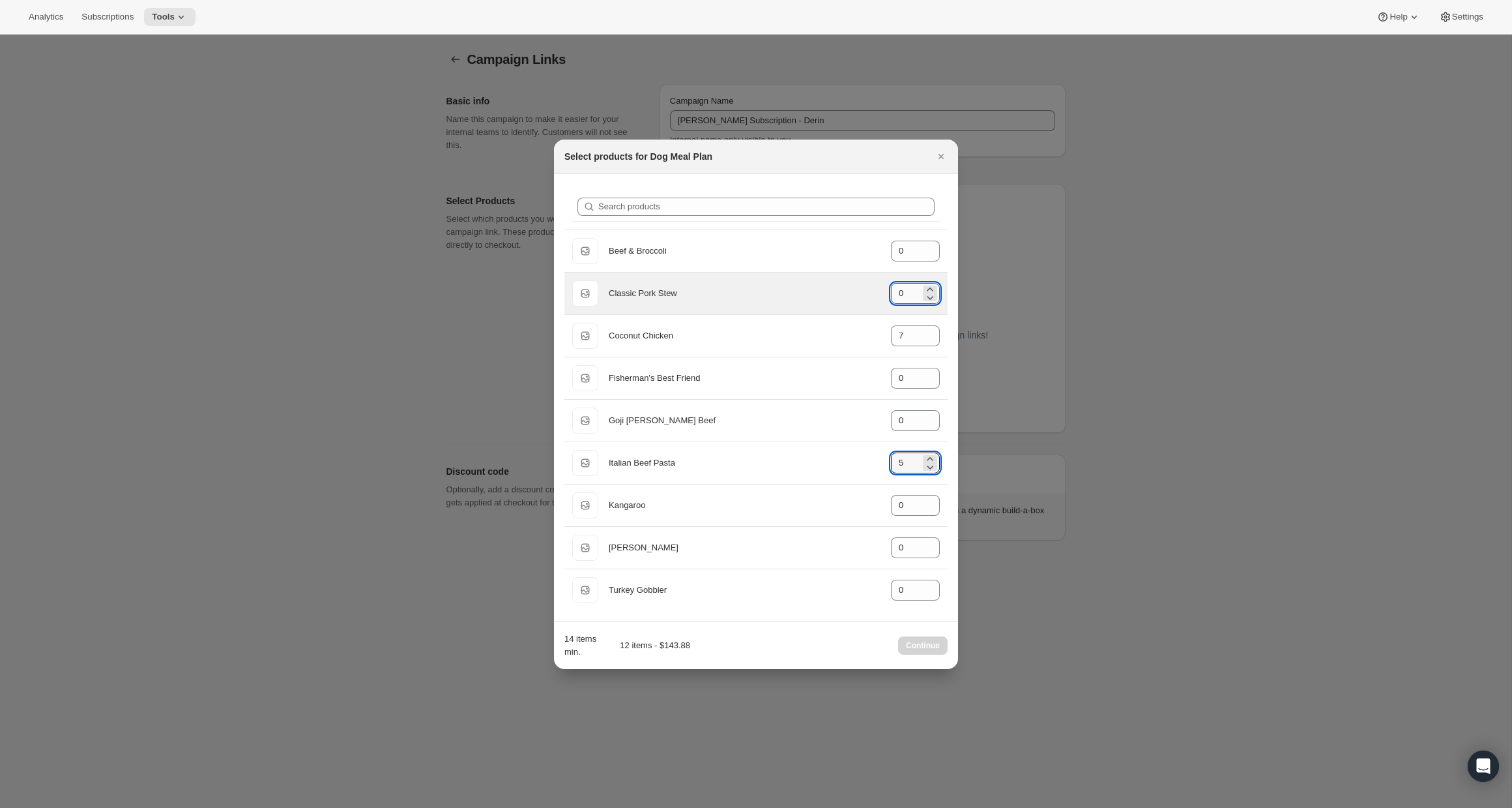
click at [908, 295] on input "0" at bounding box center [906, 293] width 29 height 21
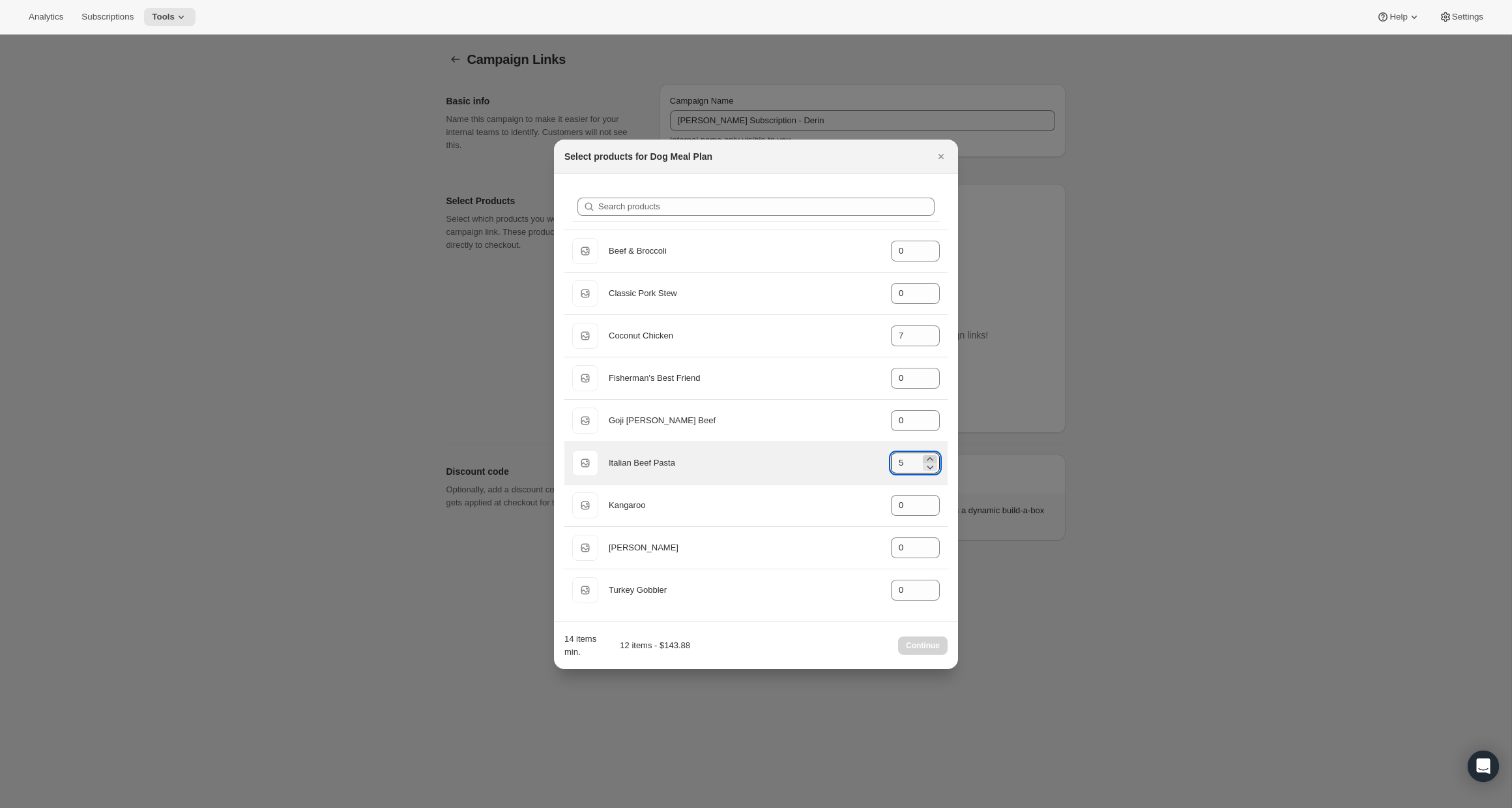
click at [927, 457] on icon ":r4g:" at bounding box center [930, 459] width 13 height 13
type input "6"
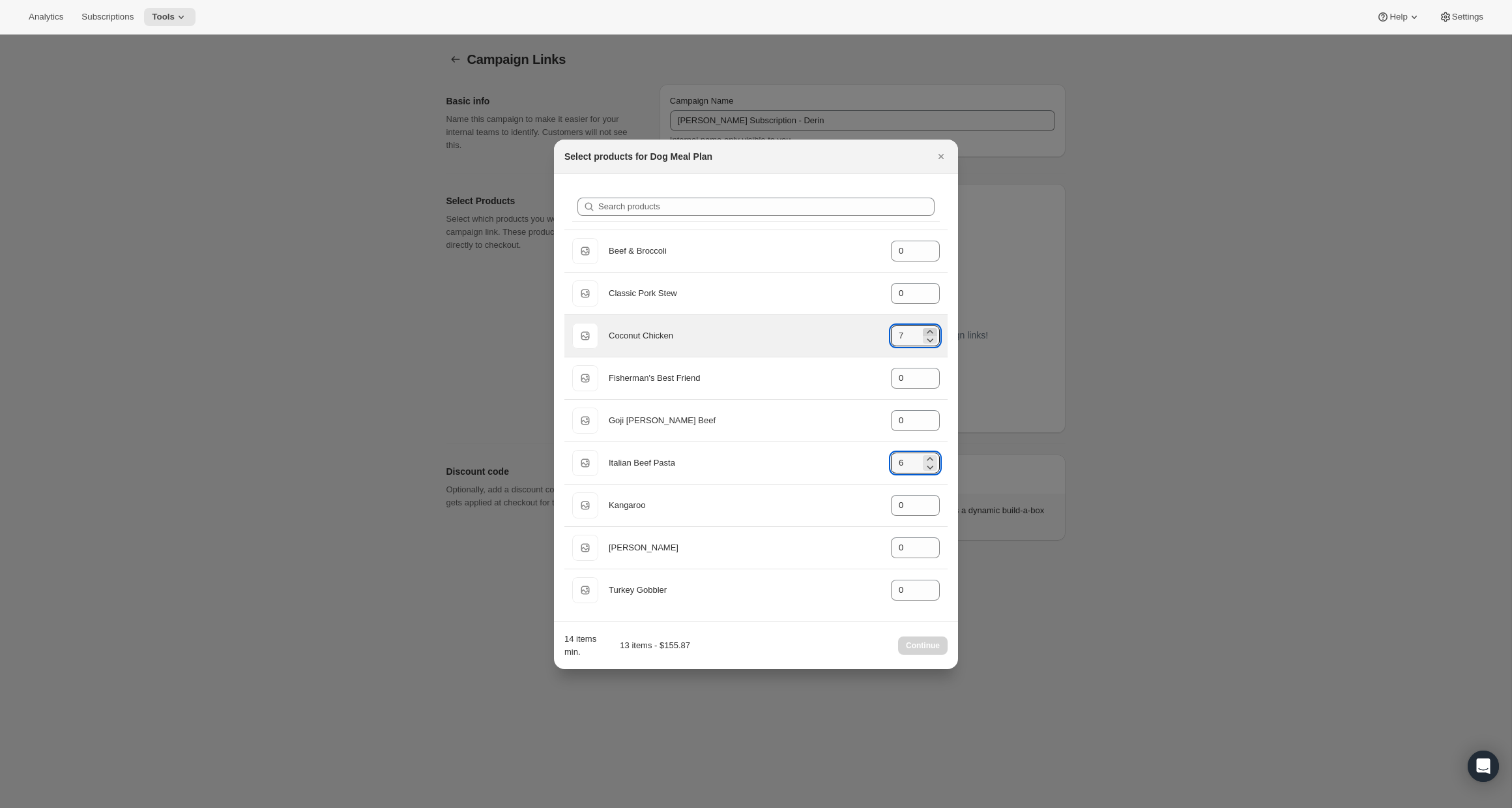
click at [929, 331] on icon ":r4g:" at bounding box center [930, 332] width 6 height 4
click at [932, 329] on icon ":r4g:" at bounding box center [930, 332] width 13 height 13
type input "9"
click at [925, 645] on span "Continue" at bounding box center [923, 645] width 34 height 11
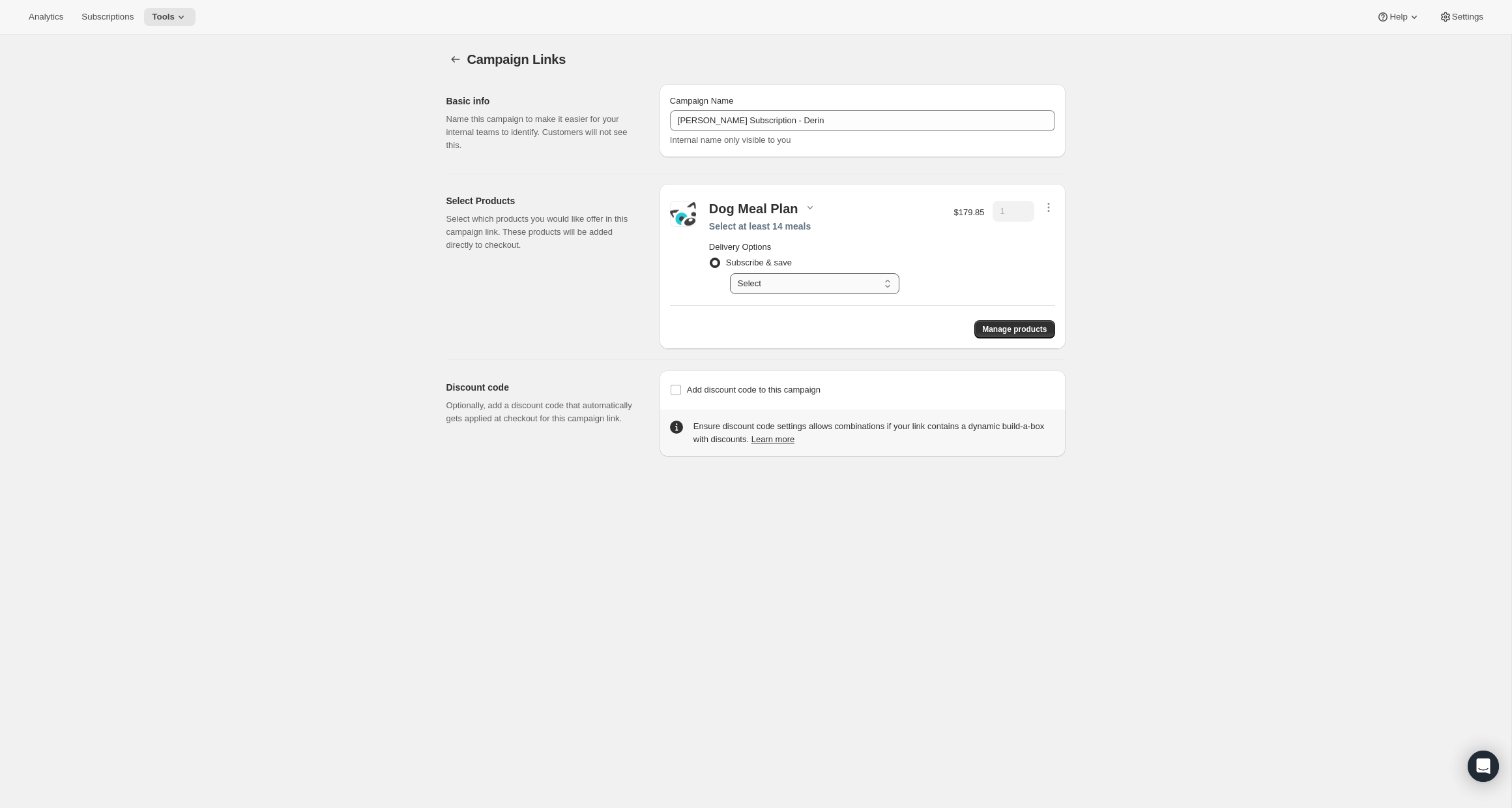
click at [793, 276] on select "Select Deliver every 1 week Deliver every 2 weeks Deliver every 3 weeks Deliver…" at bounding box center [815, 283] width 170 height 21
select select "gid://shopify/SellingPlan/2816082150"
click at [674, 390] on input "Add discount code to this campaign" at bounding box center [676, 390] width 11 height 11
checkbox input "true"
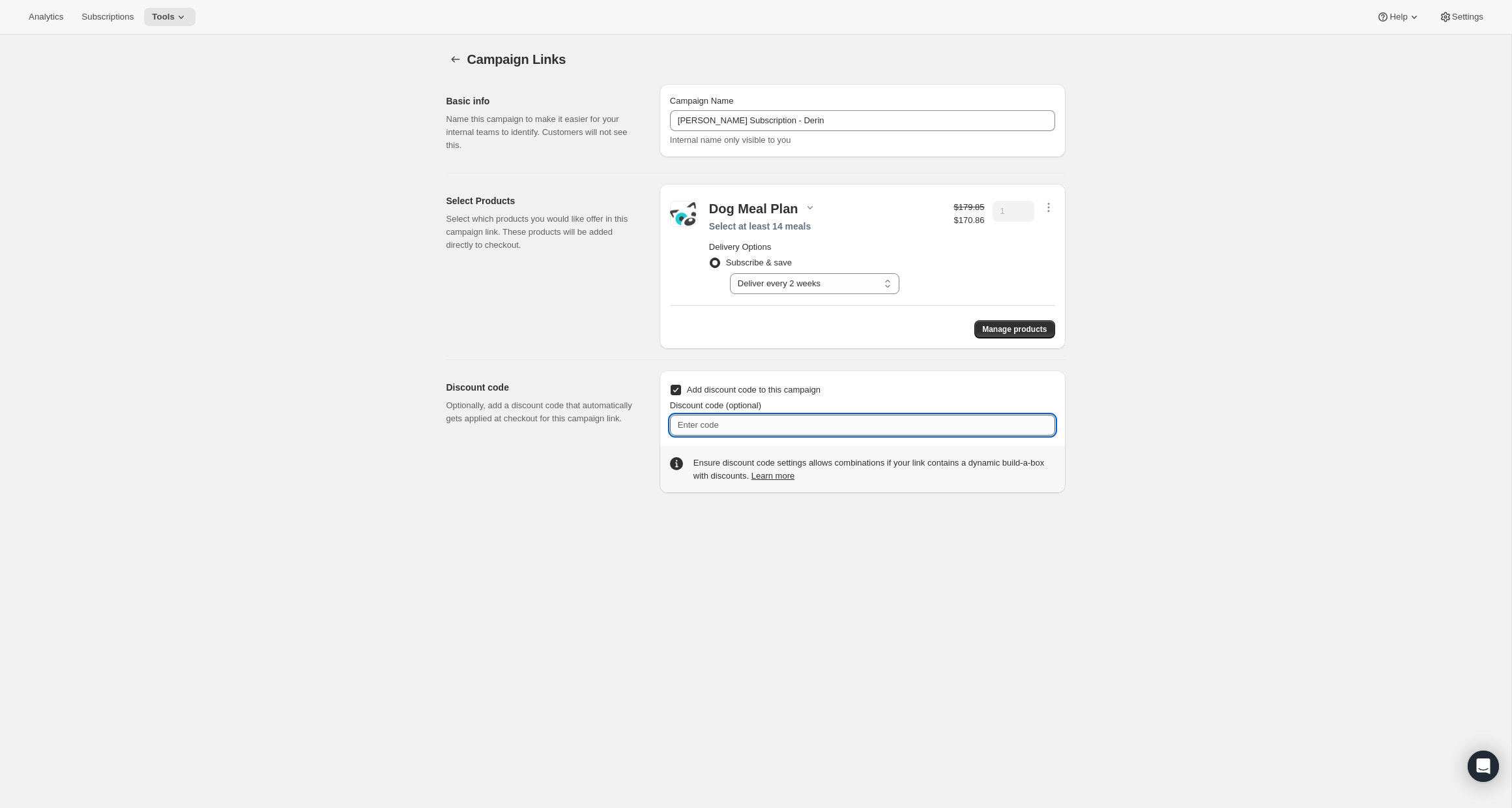
click at [727, 426] on input "Discount code (optional)" at bounding box center [862, 425] width 385 height 21
type input "LUNAMEALPLAN100"
click at [878, 397] on div "Add discount code to this campaign Discount code (optional) LUNAMEALPLAN100" at bounding box center [862, 408] width 385 height 54
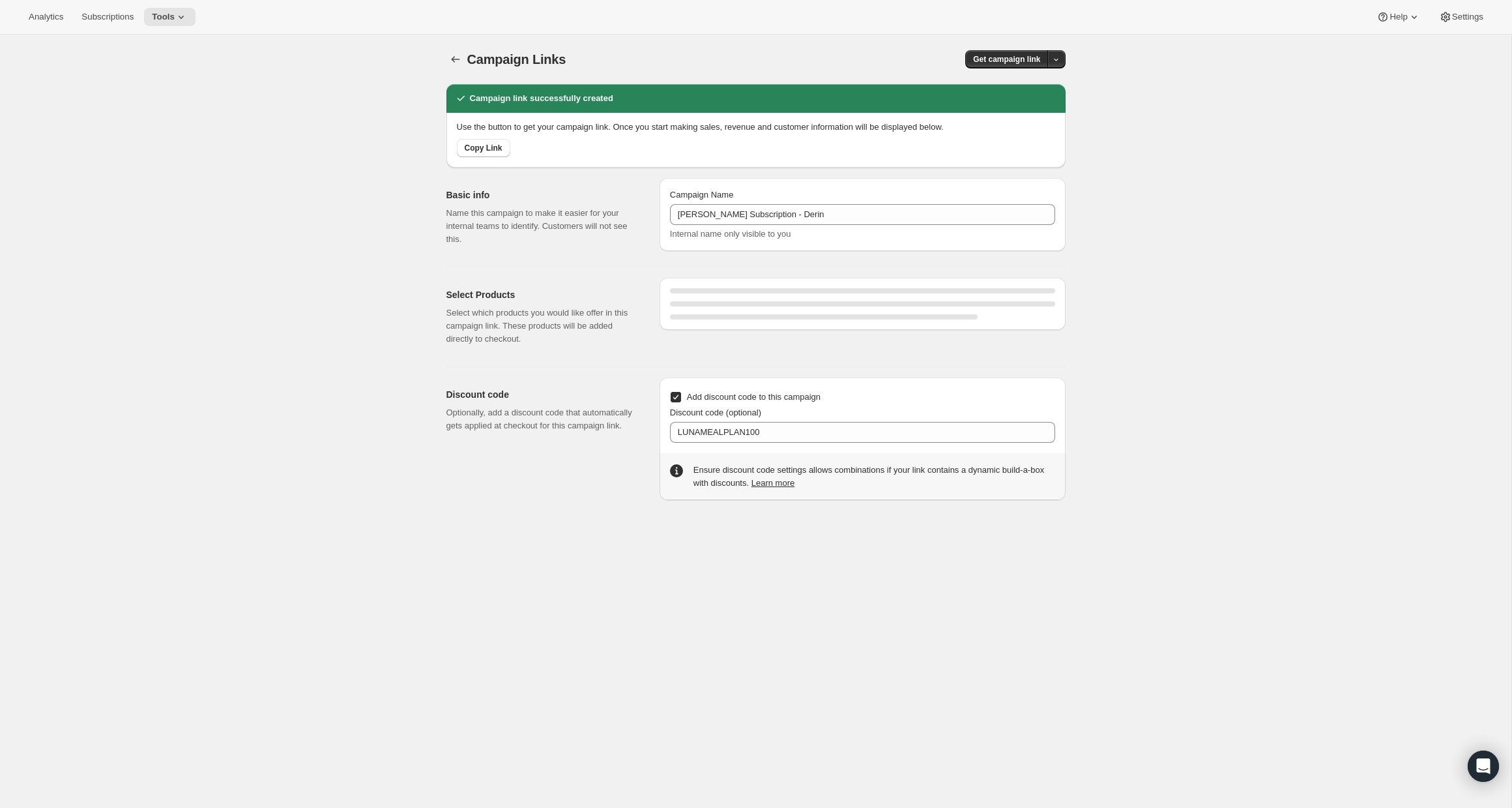
select select "gid://shopify/SellingPlan/2816082150"
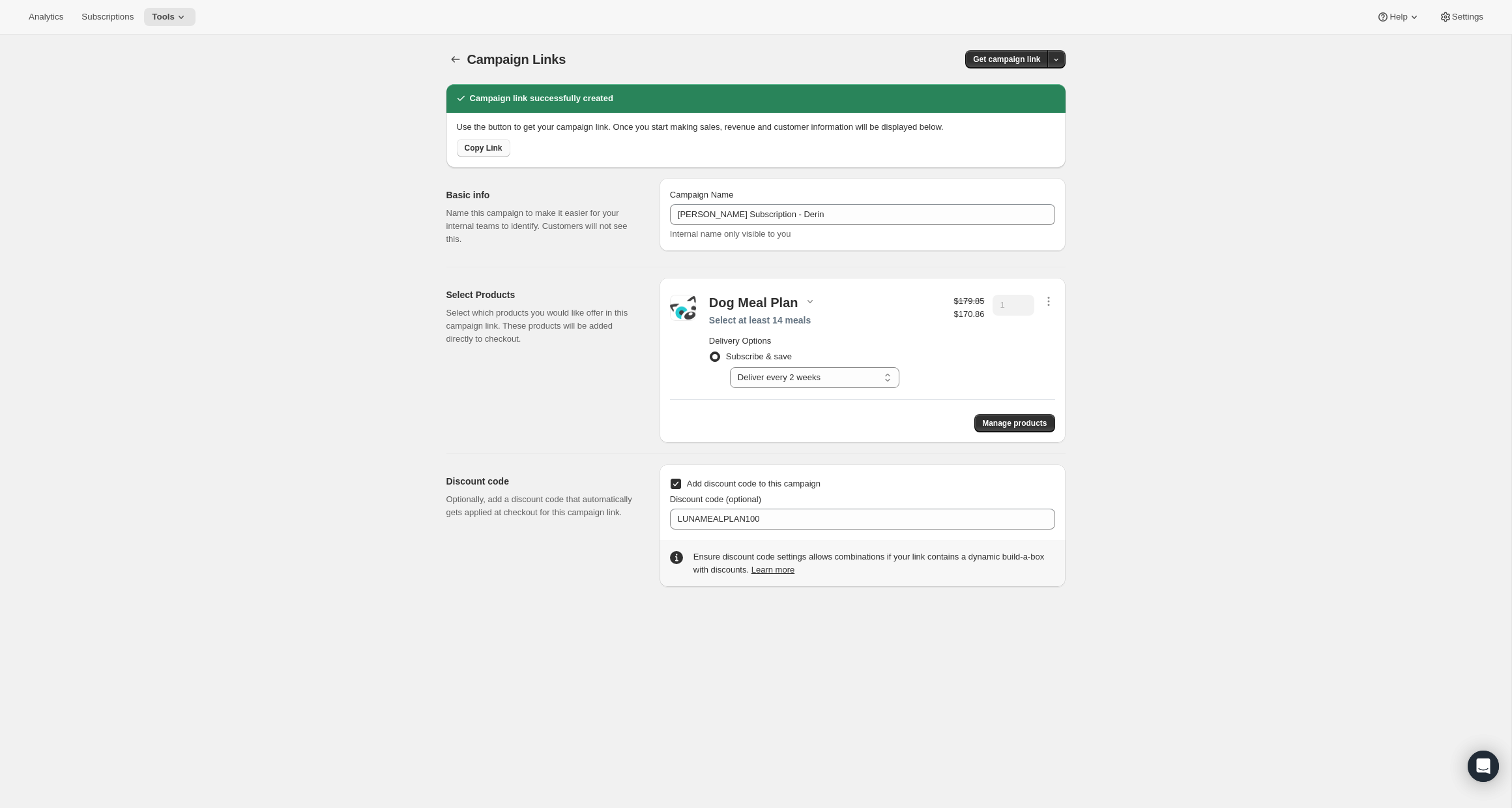
click at [479, 146] on span "Copy Link" at bounding box center [483, 148] width 37 height 11
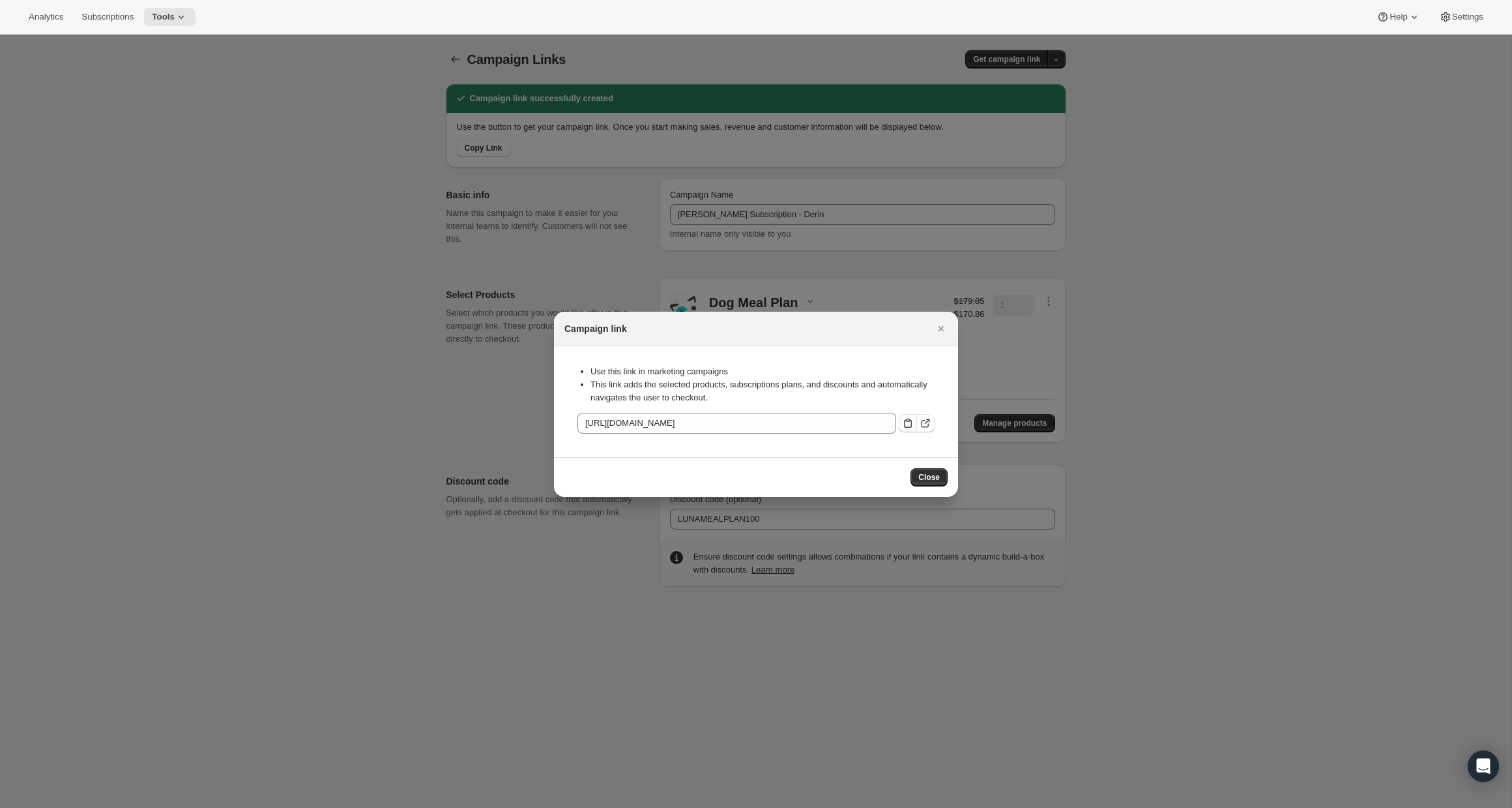
click at [904, 425] on icon ":r57:" at bounding box center [908, 423] width 8 height 9
click at [927, 423] on icon ":r57:" at bounding box center [925, 423] width 13 height 13
click at [942, 335] on button "Close" at bounding box center [942, 329] width 18 height 18
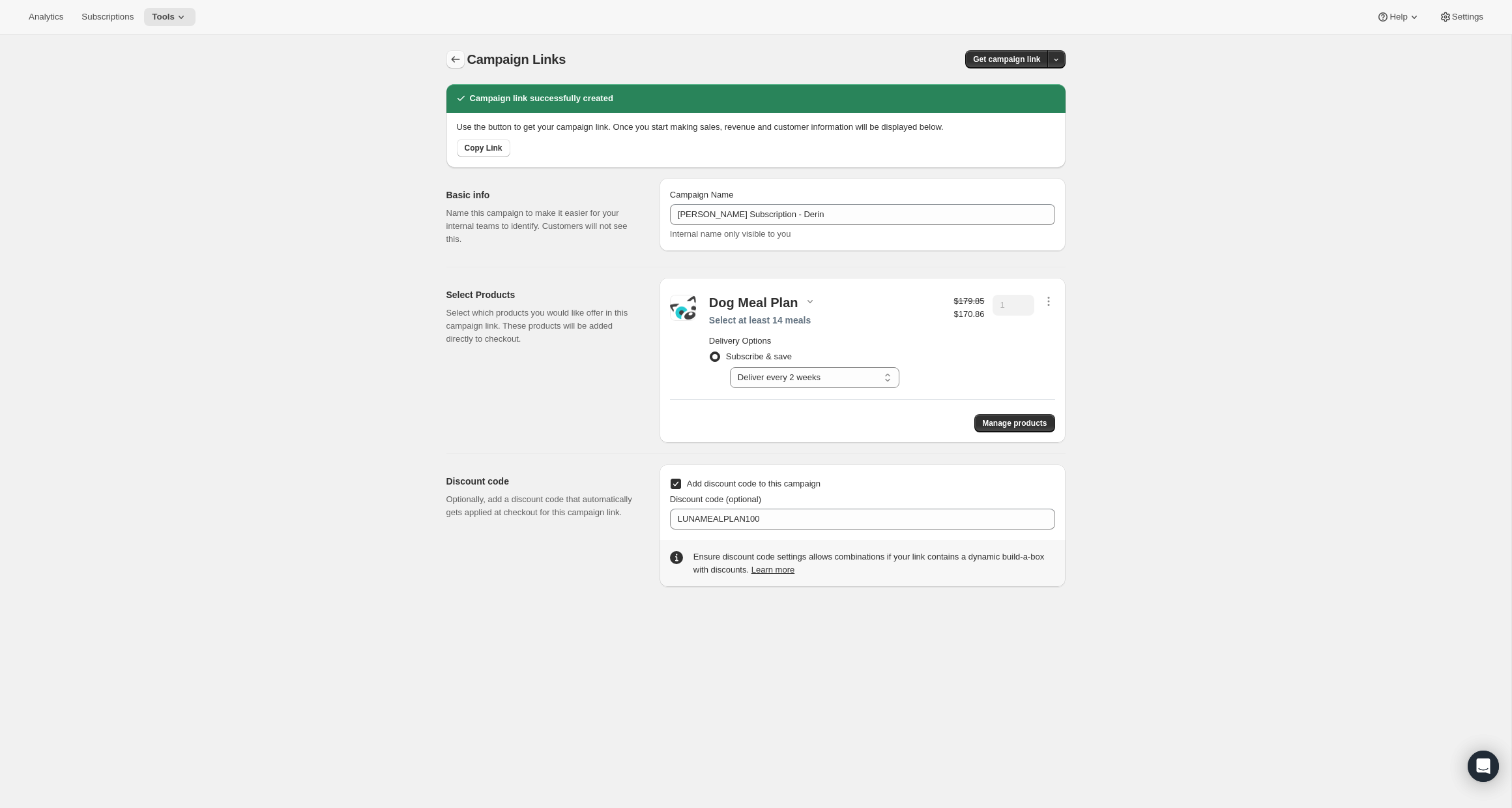
click at [458, 58] on icon "button" at bounding box center [455, 59] width 13 height 13
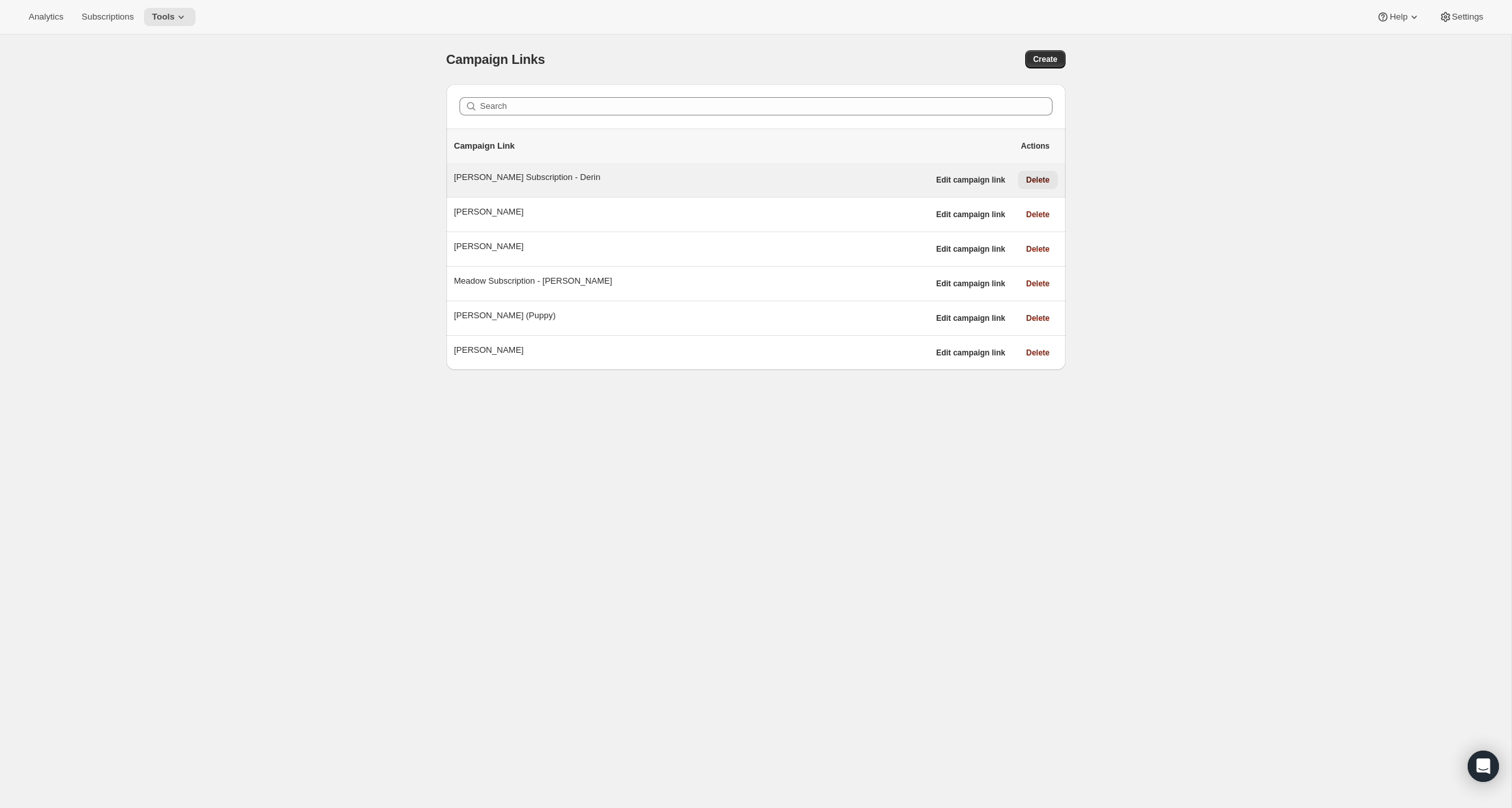
click at [1041, 179] on span "Delete" at bounding box center [1037, 180] width 23 height 11
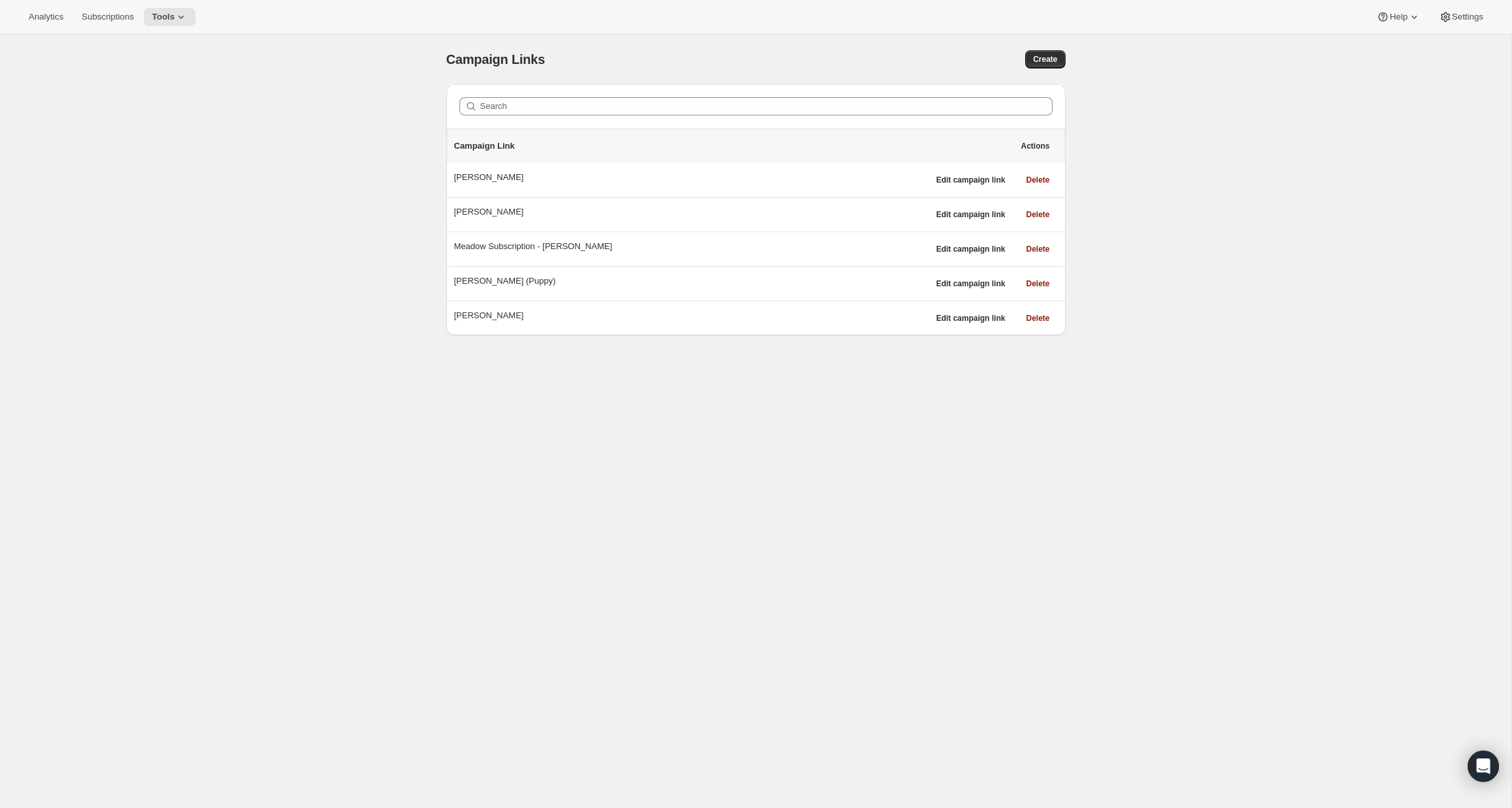
click at [373, 185] on div "Campaign Links. This page is ready Campaign Links Create Search Campaign Link A…" at bounding box center [756, 438] width 1511 height 808
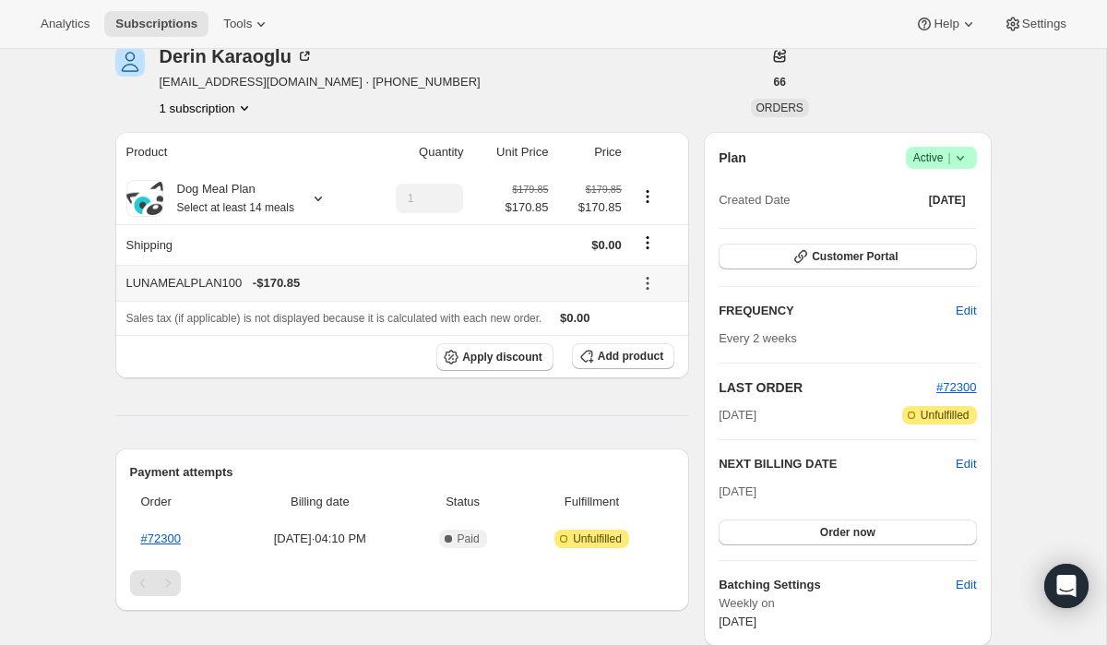
scroll to position [122, 0]
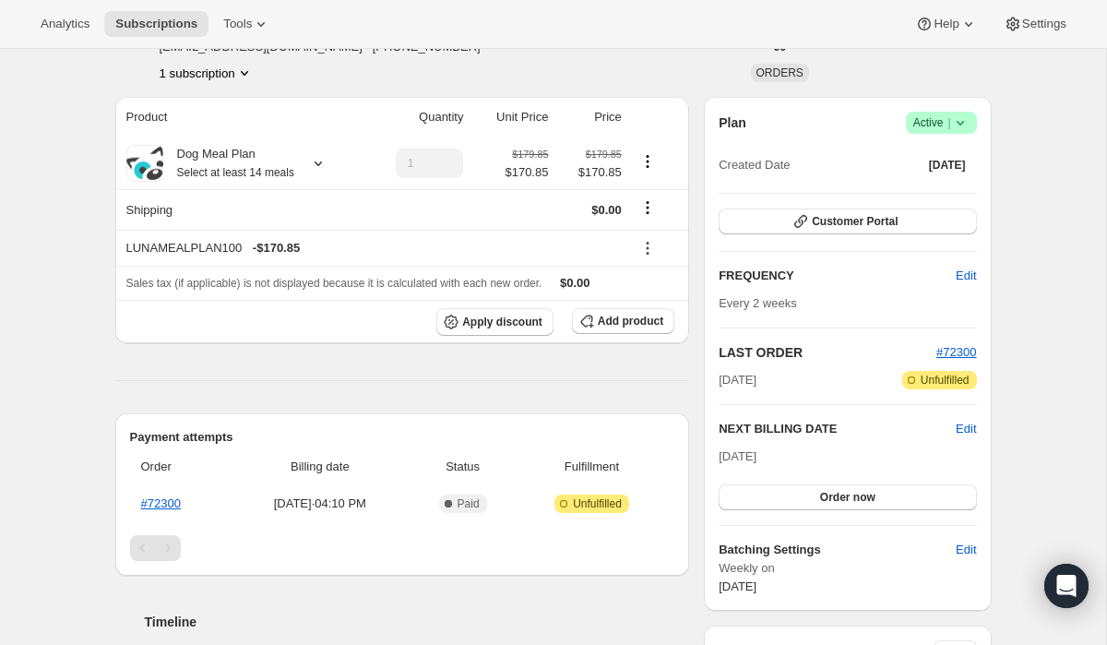
click at [953, 115] on icon at bounding box center [960, 122] width 18 height 18
click at [943, 148] on button "Pause subscription" at bounding box center [935, 159] width 115 height 30
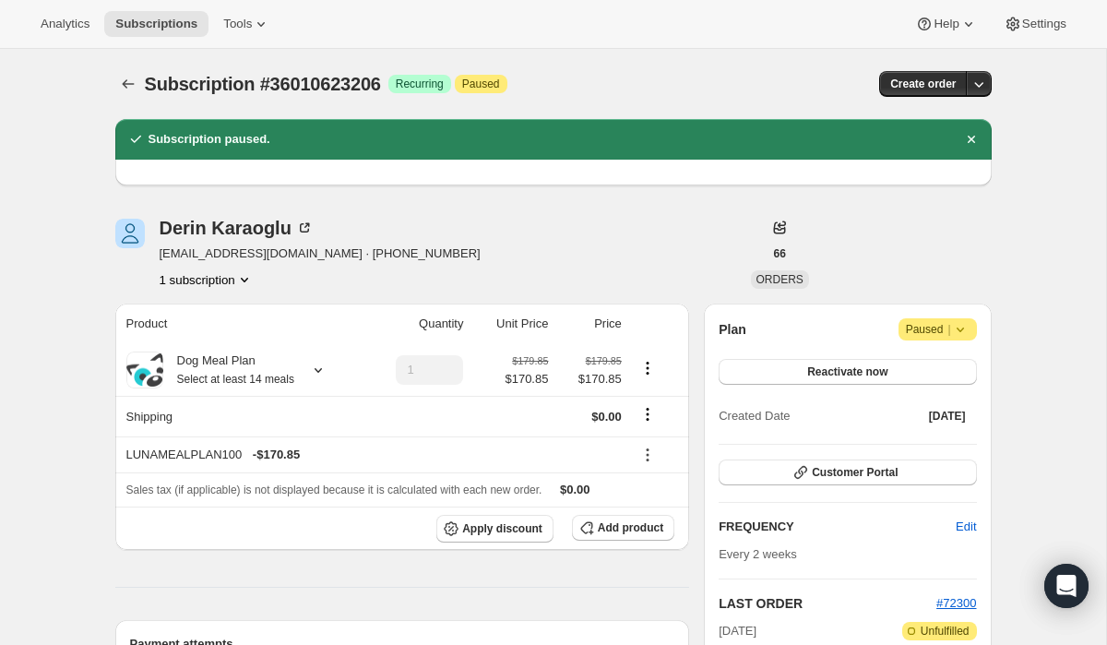
scroll to position [0, 0]
